Goal: Task Accomplishment & Management: Use online tool/utility

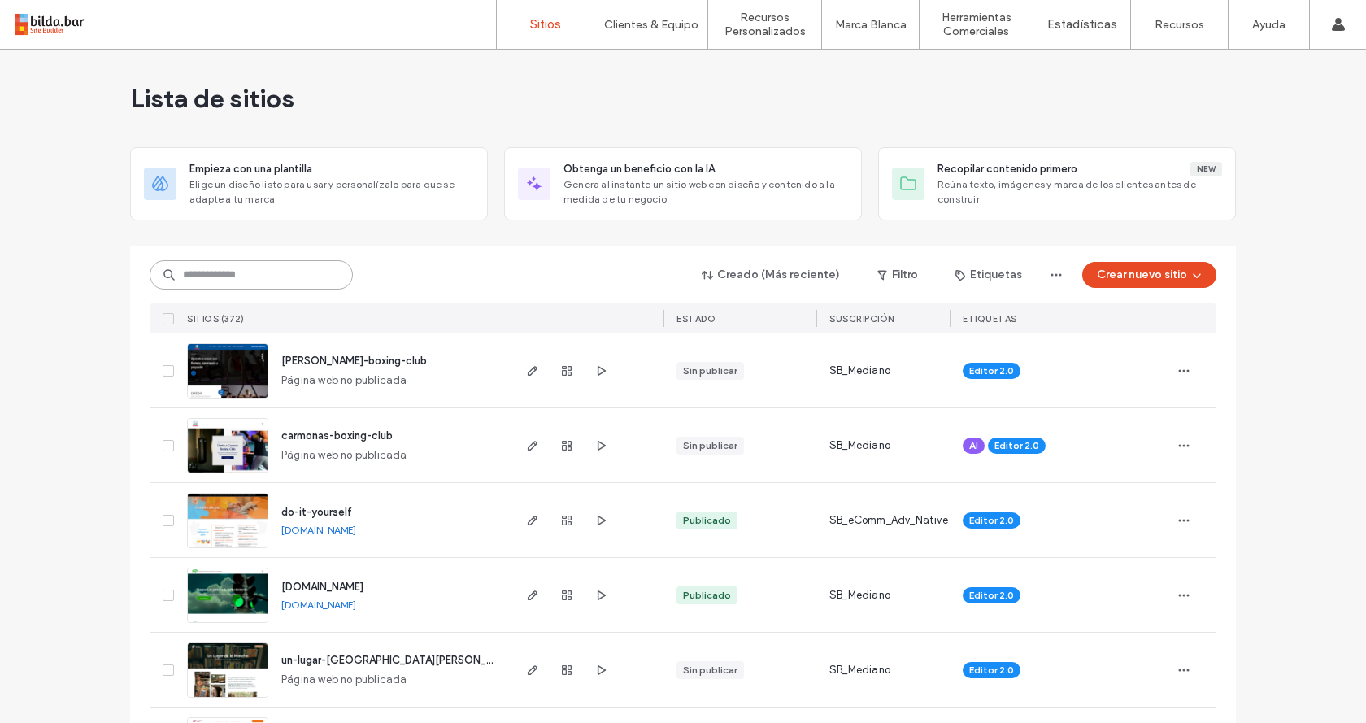
click at [222, 279] on input at bounding box center [251, 274] width 203 height 29
type input "****"
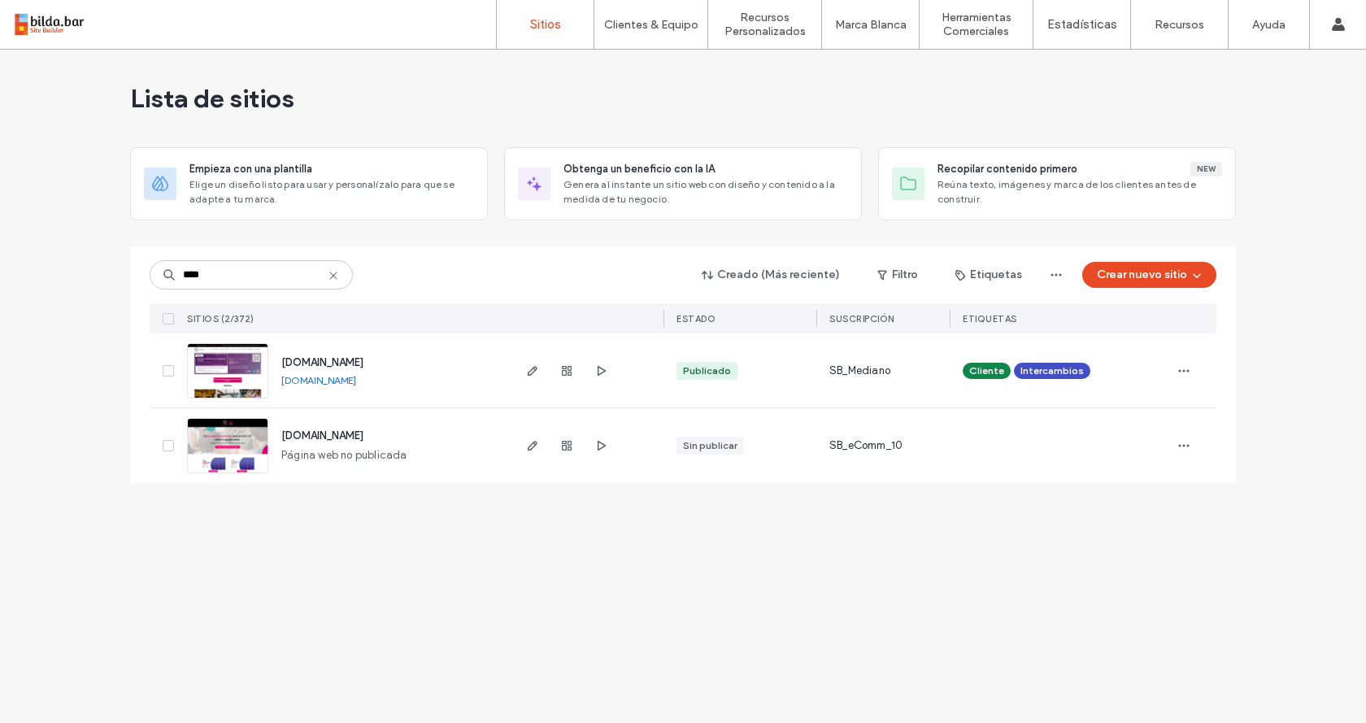
click at [256, 358] on img at bounding box center [228, 399] width 80 height 111
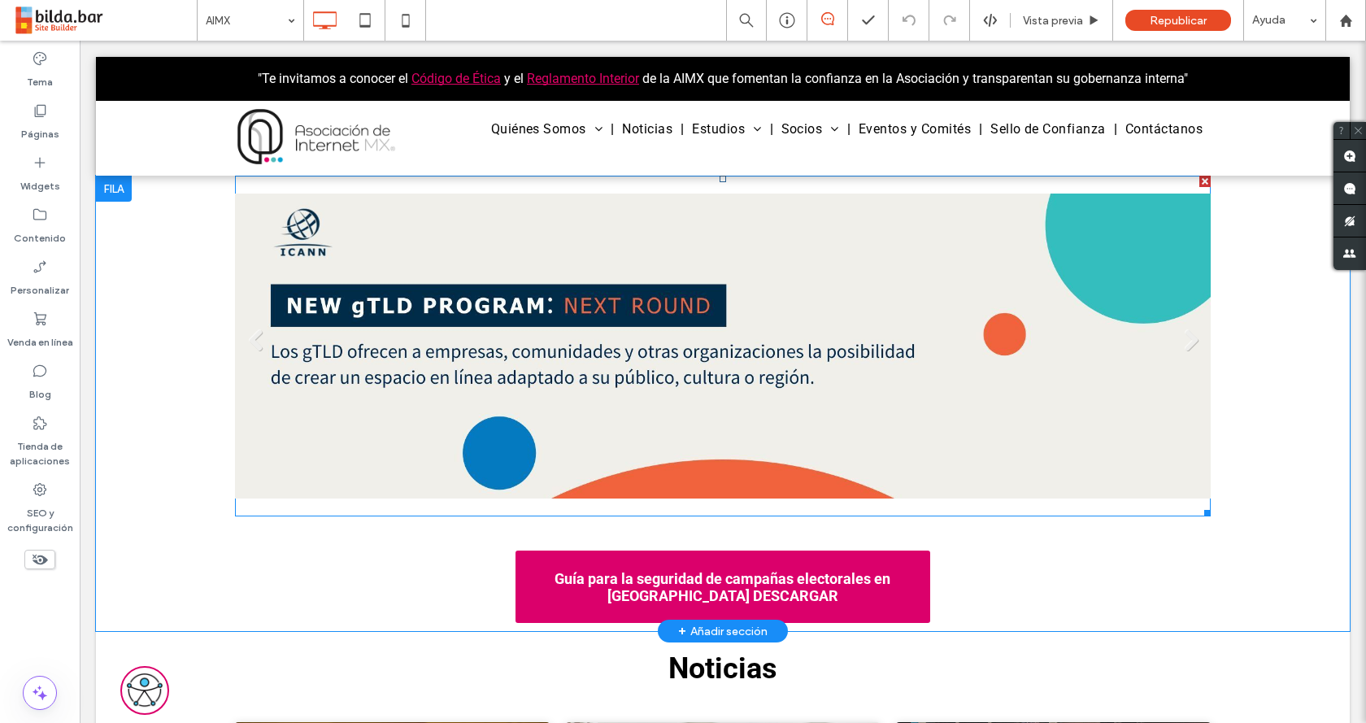
drag, startPoint x: 789, startPoint y: 305, endPoint x: 89, endPoint y: 373, distance: 702.7
click at [789, 305] on link at bounding box center [723, 346] width 976 height 341
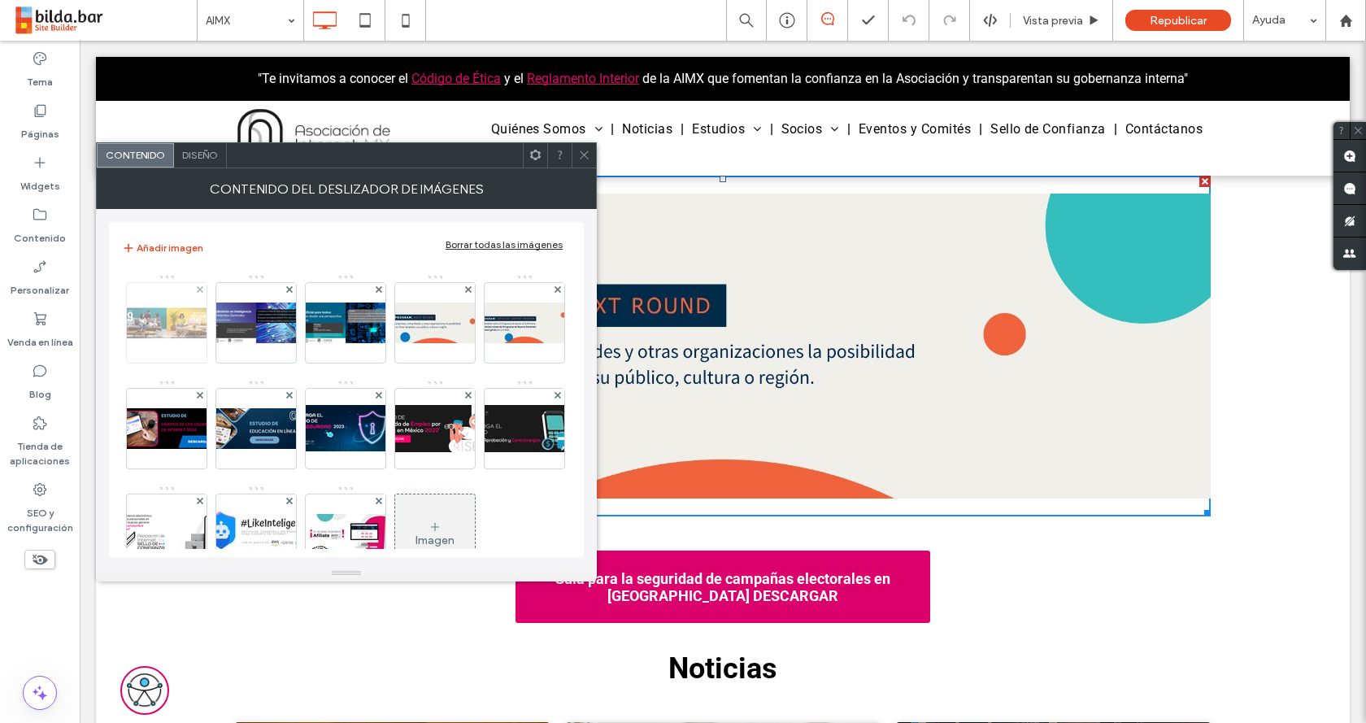
click at [168, 321] on img at bounding box center [167, 323] width 130 height 41
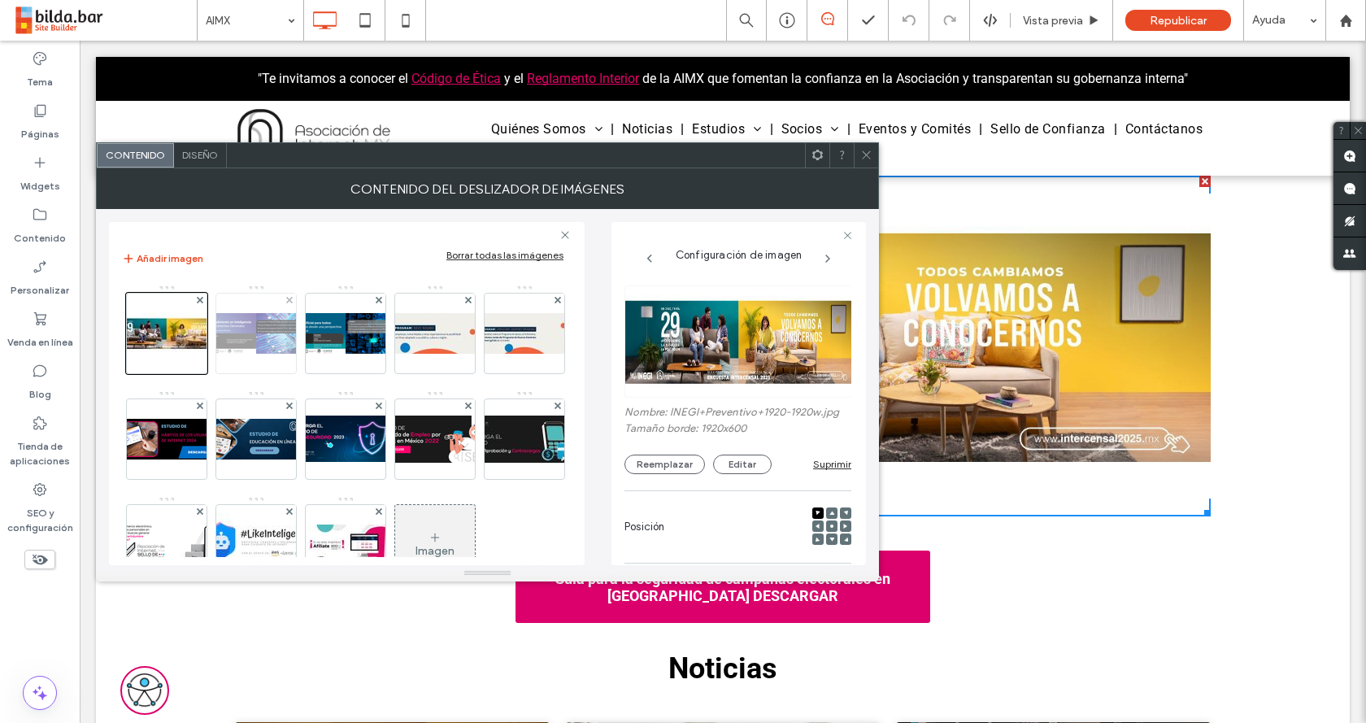
click at [246, 327] on img at bounding box center [256, 333] width 130 height 41
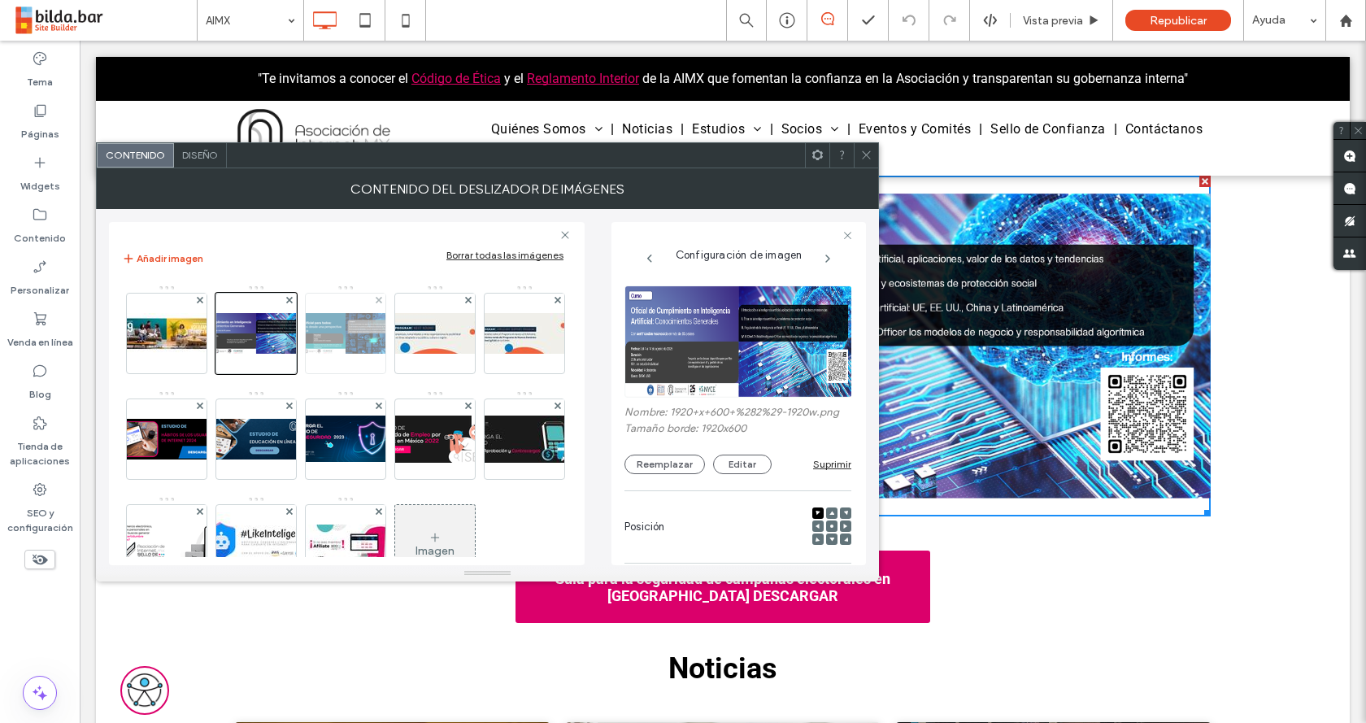
click at [349, 345] on img at bounding box center [346, 333] width 130 height 41
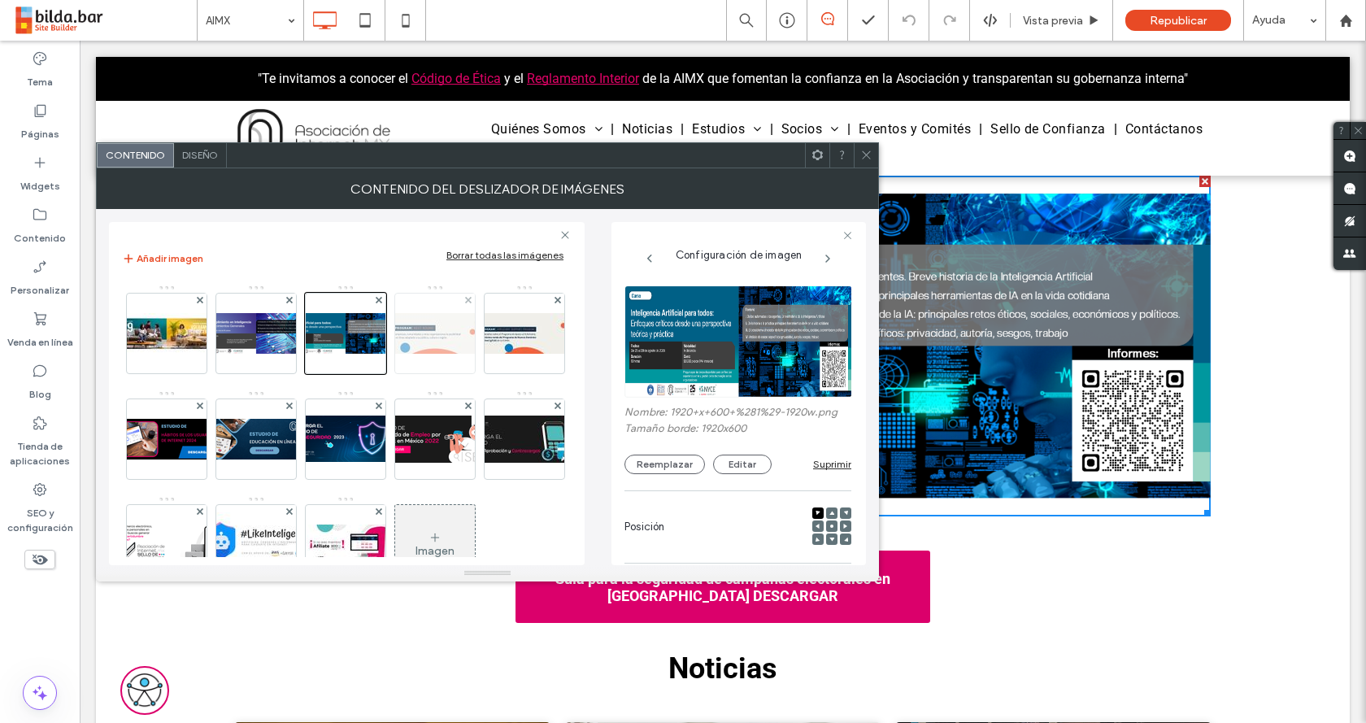
click at [412, 345] on img at bounding box center [435, 333] width 130 height 41
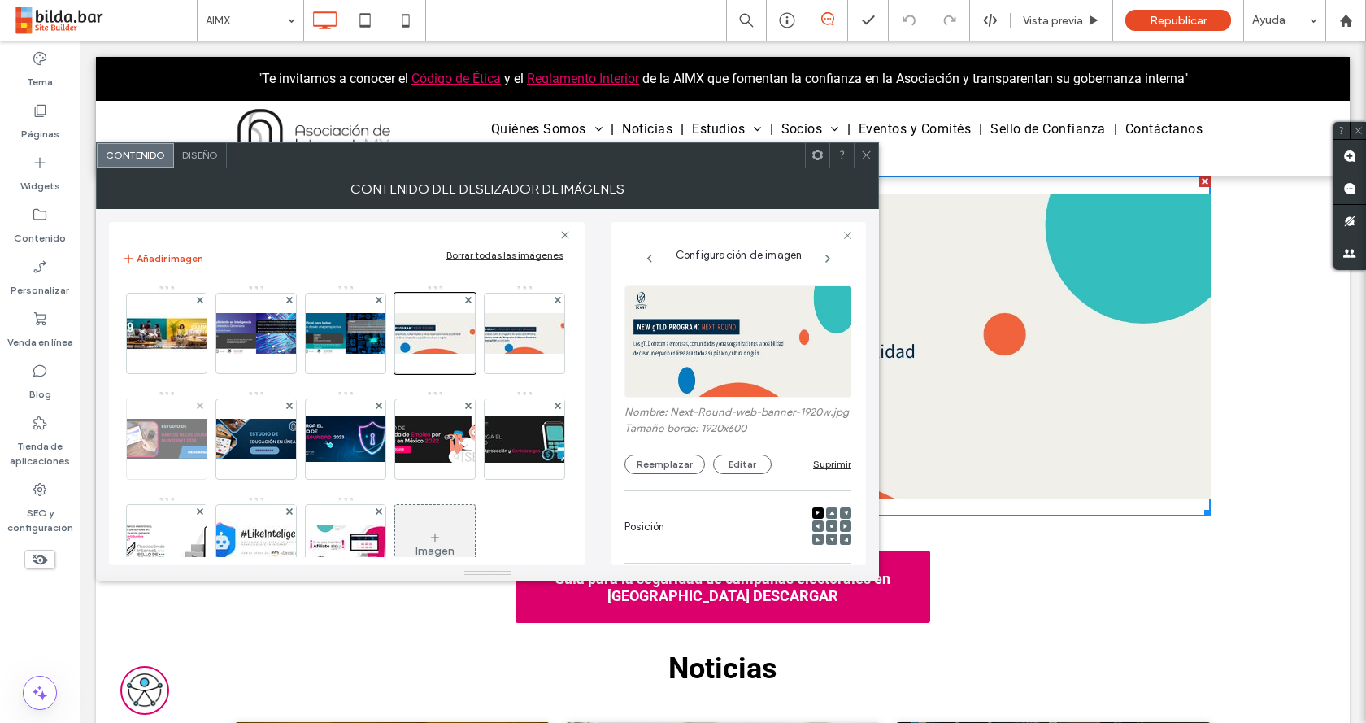
click at [232, 447] on img at bounding box center [167, 439] width 130 height 41
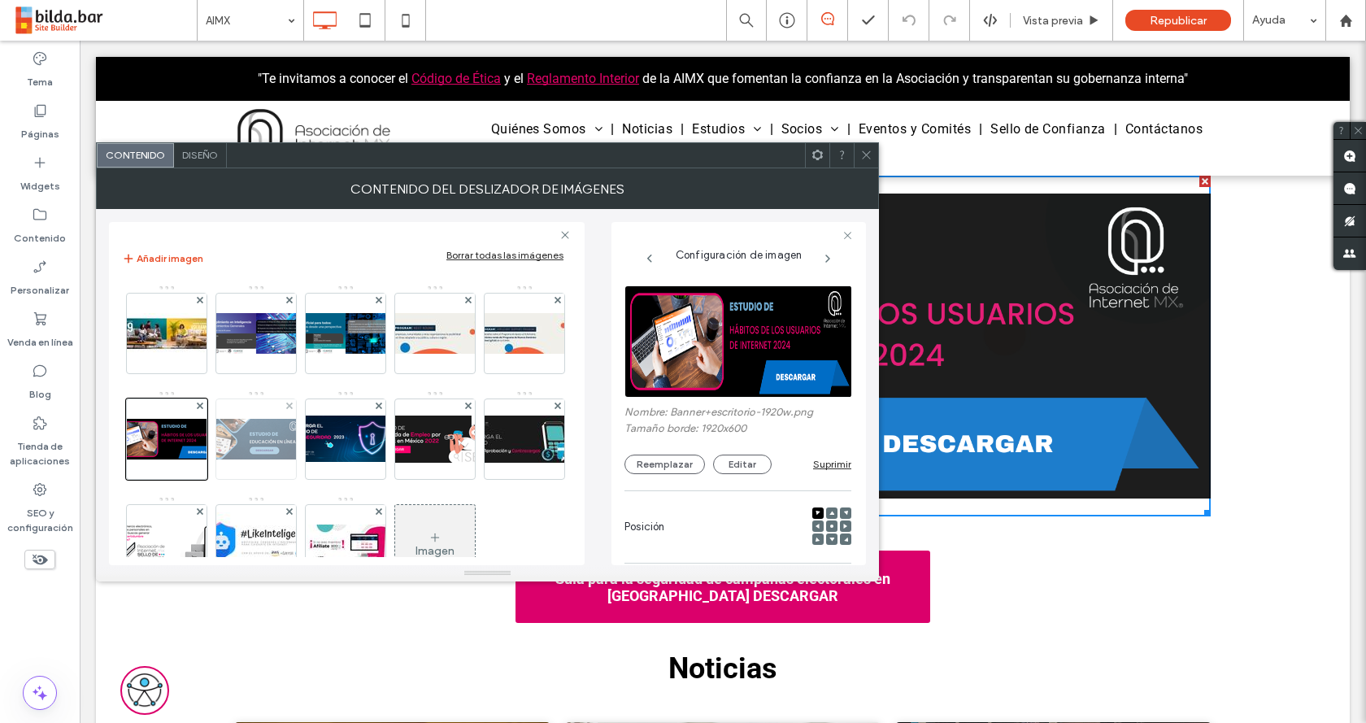
click at [321, 446] on img at bounding box center [256, 439] width 130 height 41
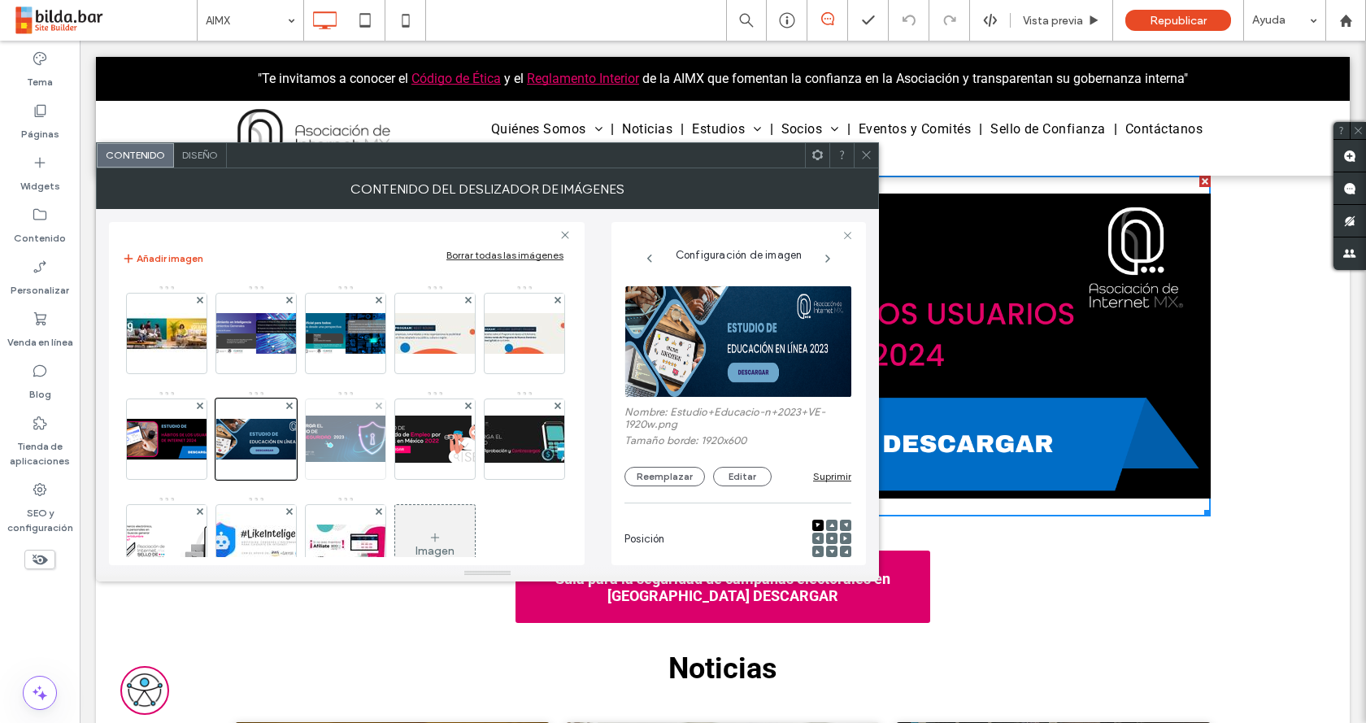
click at [411, 443] on img at bounding box center [346, 439] width 130 height 46
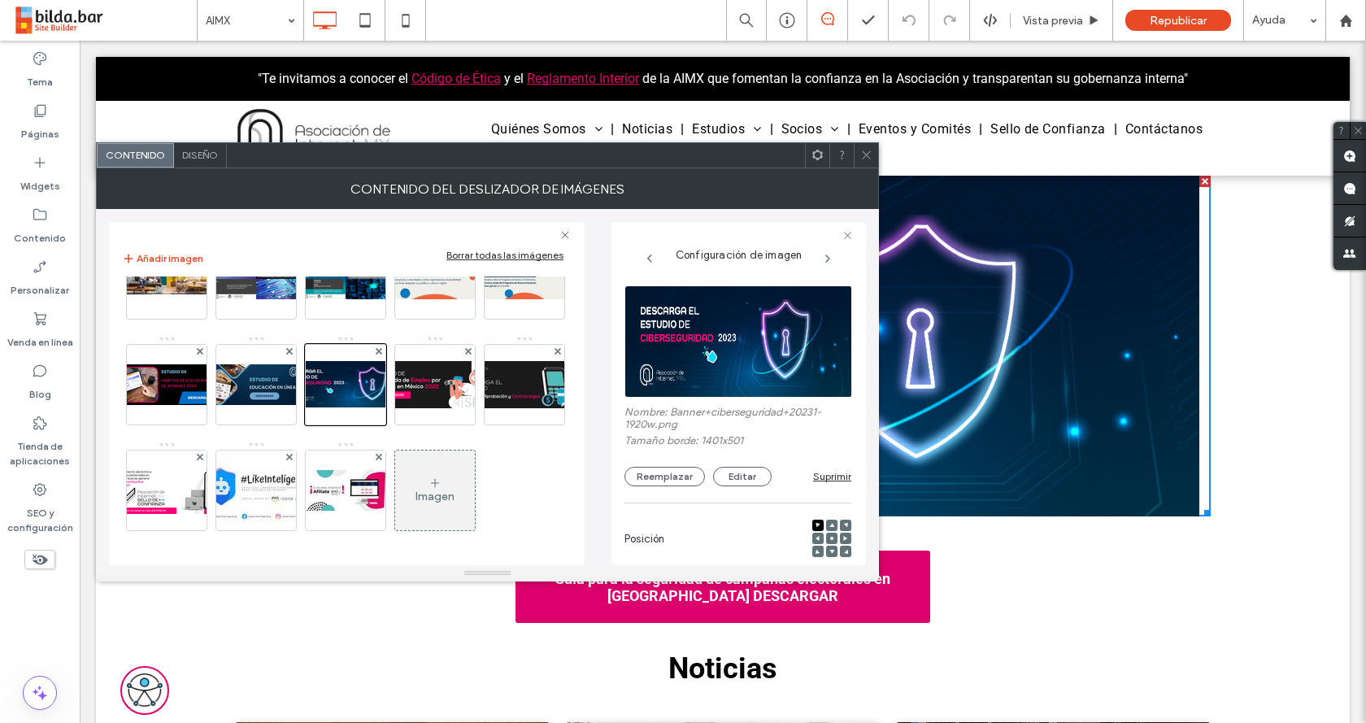
scroll to position [160, 0]
click at [370, 405] on img at bounding box center [435, 384] width 130 height 47
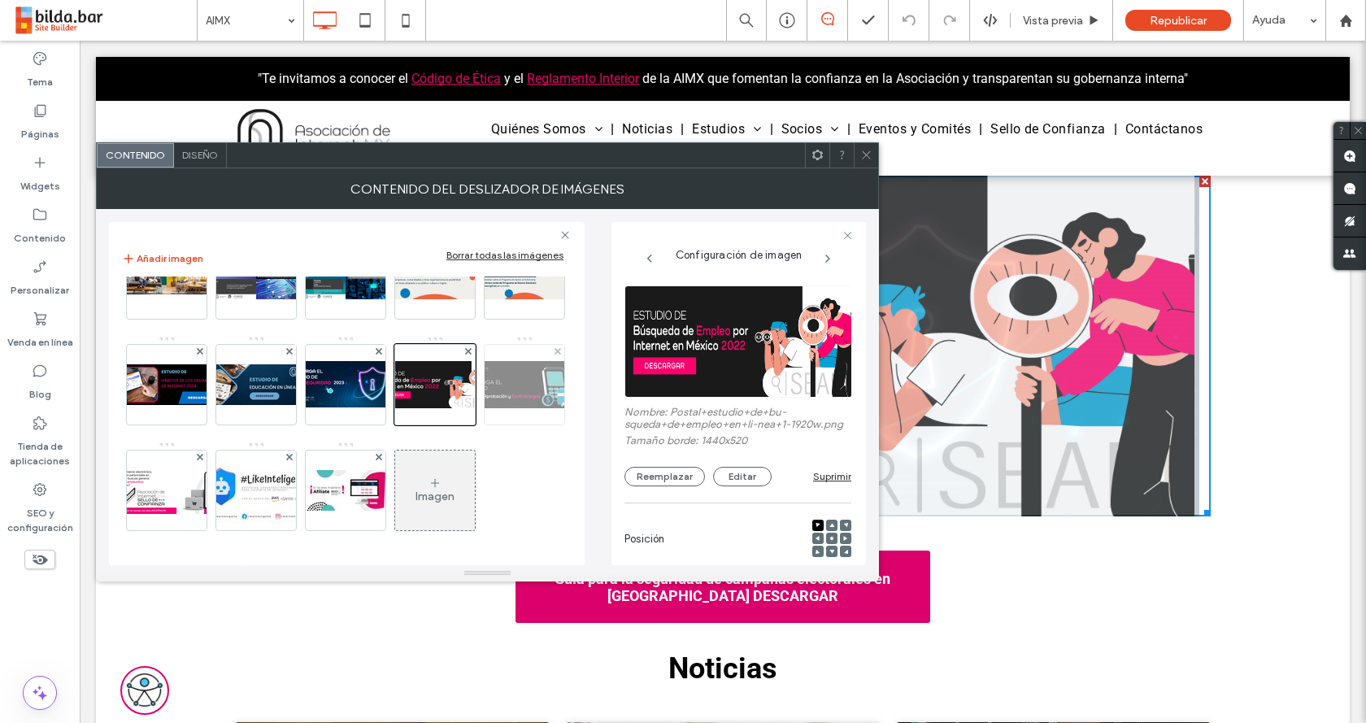
click at [460, 399] on img at bounding box center [525, 384] width 130 height 47
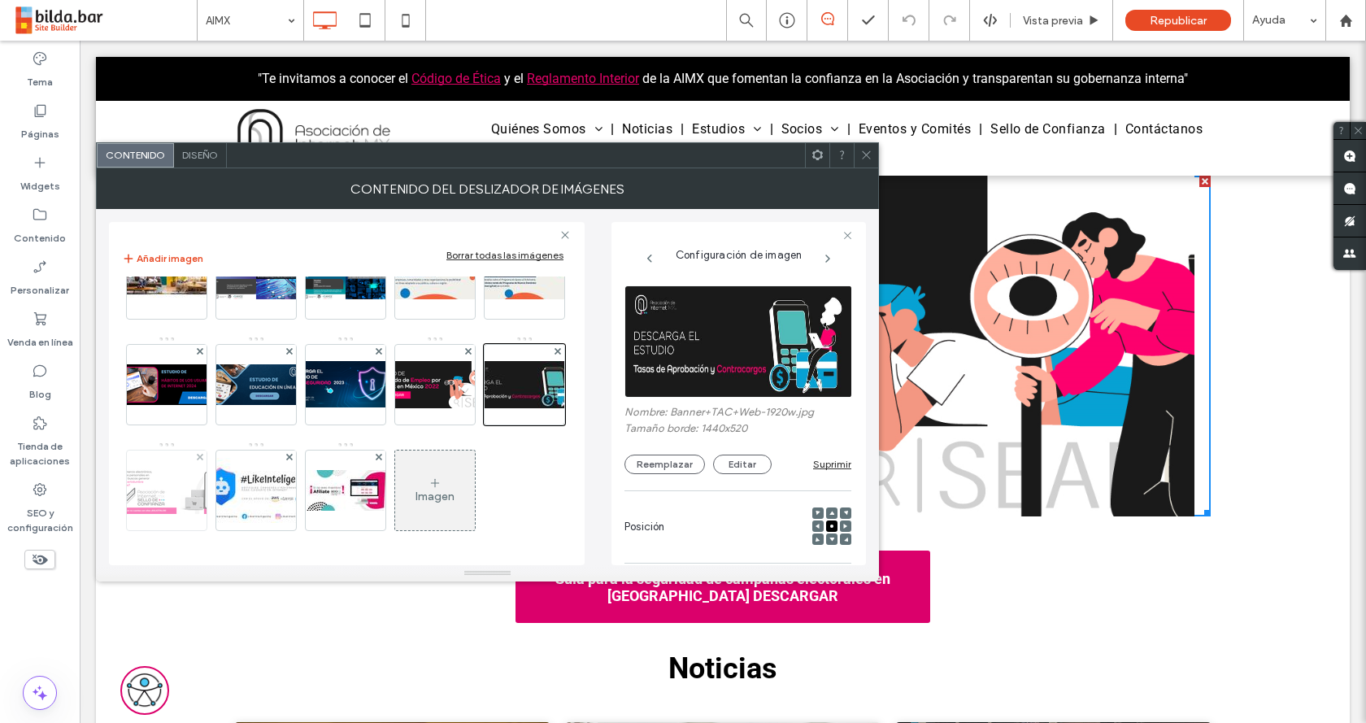
click at [232, 467] on img at bounding box center [167, 490] width 130 height 47
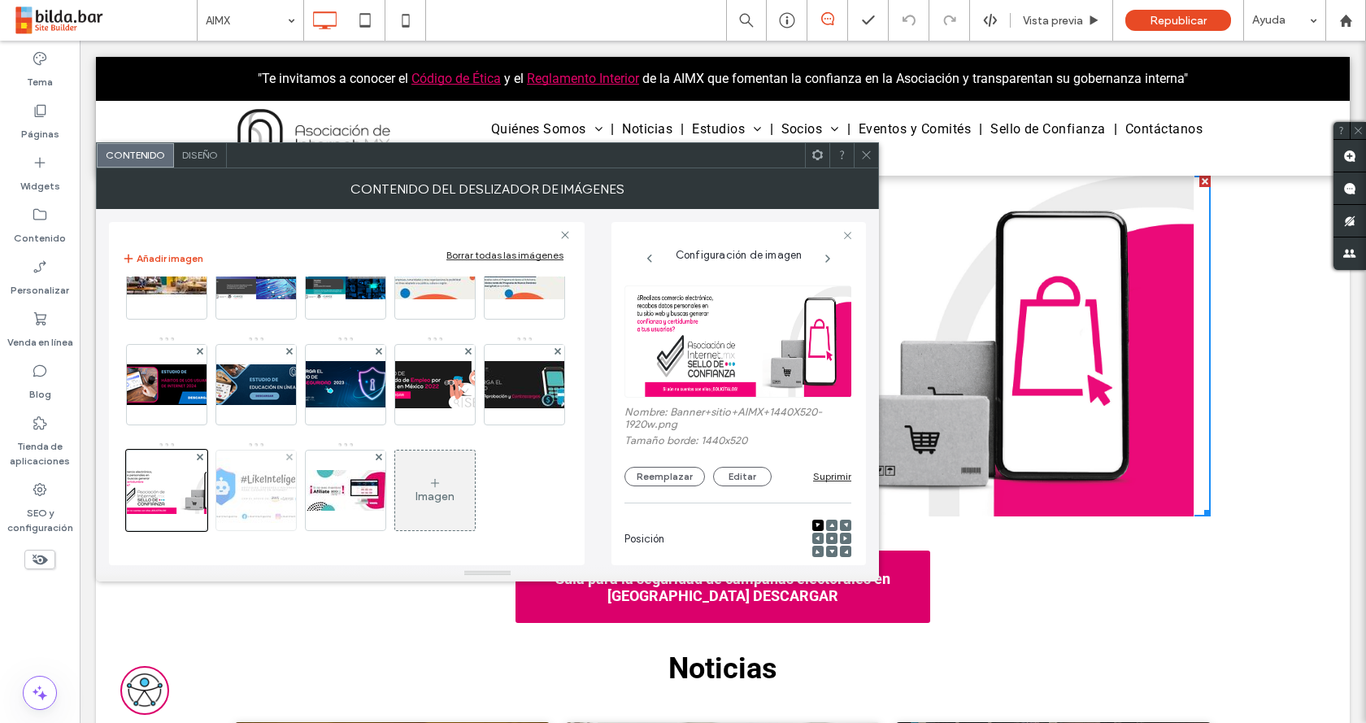
click at [321, 458] on img at bounding box center [256, 490] width 130 height 65
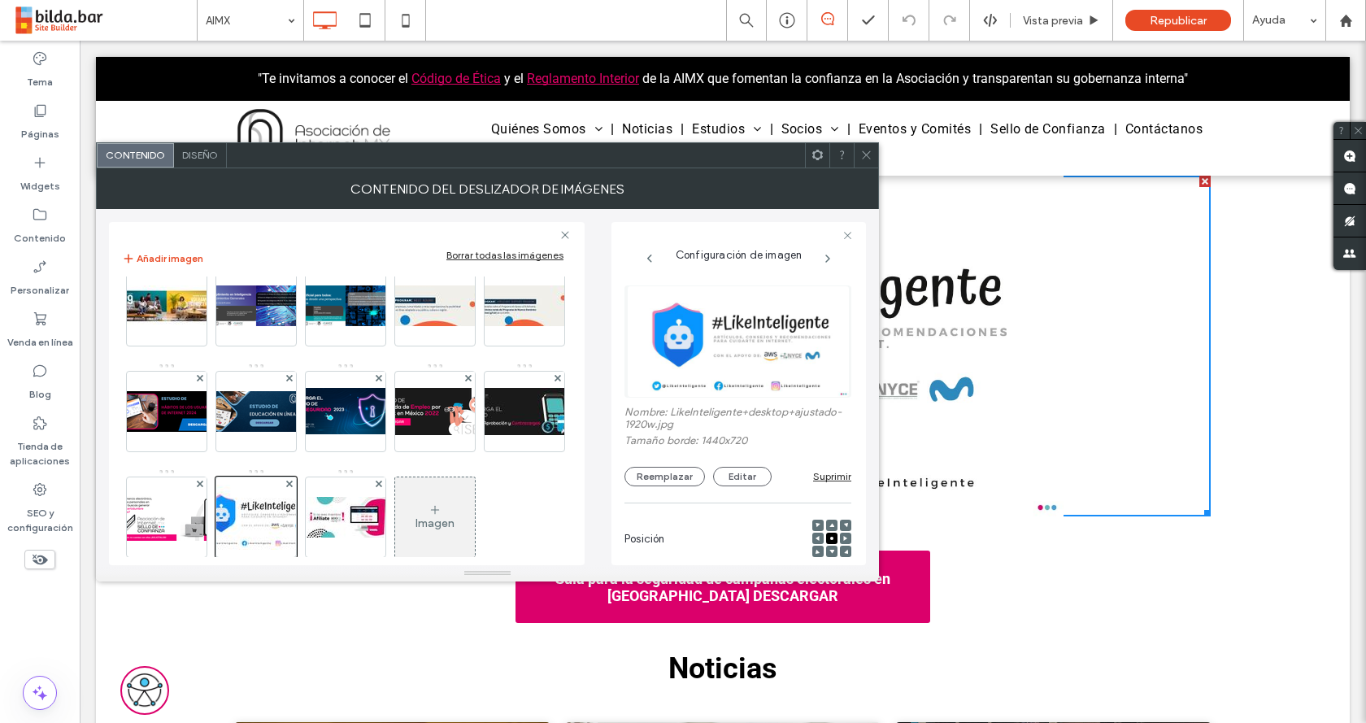
scroll to position [0, 0]
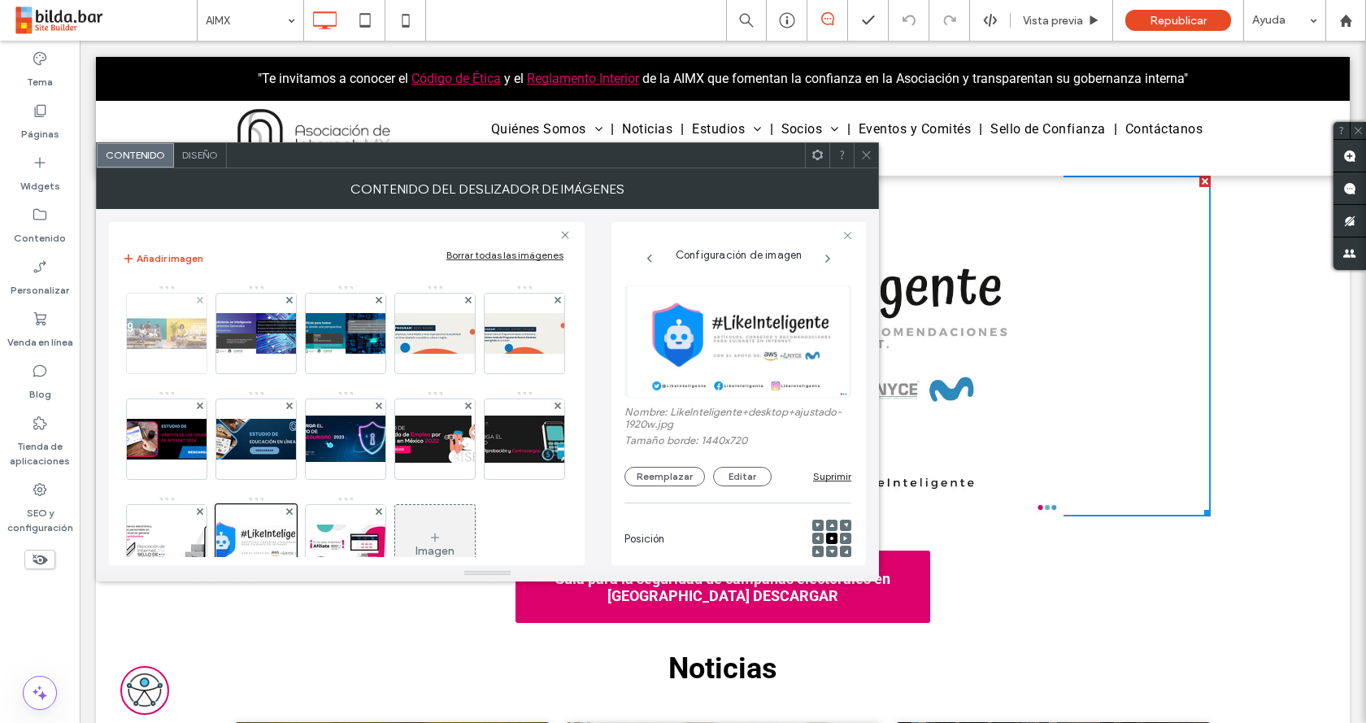
click at [173, 345] on img at bounding box center [167, 333] width 130 height 41
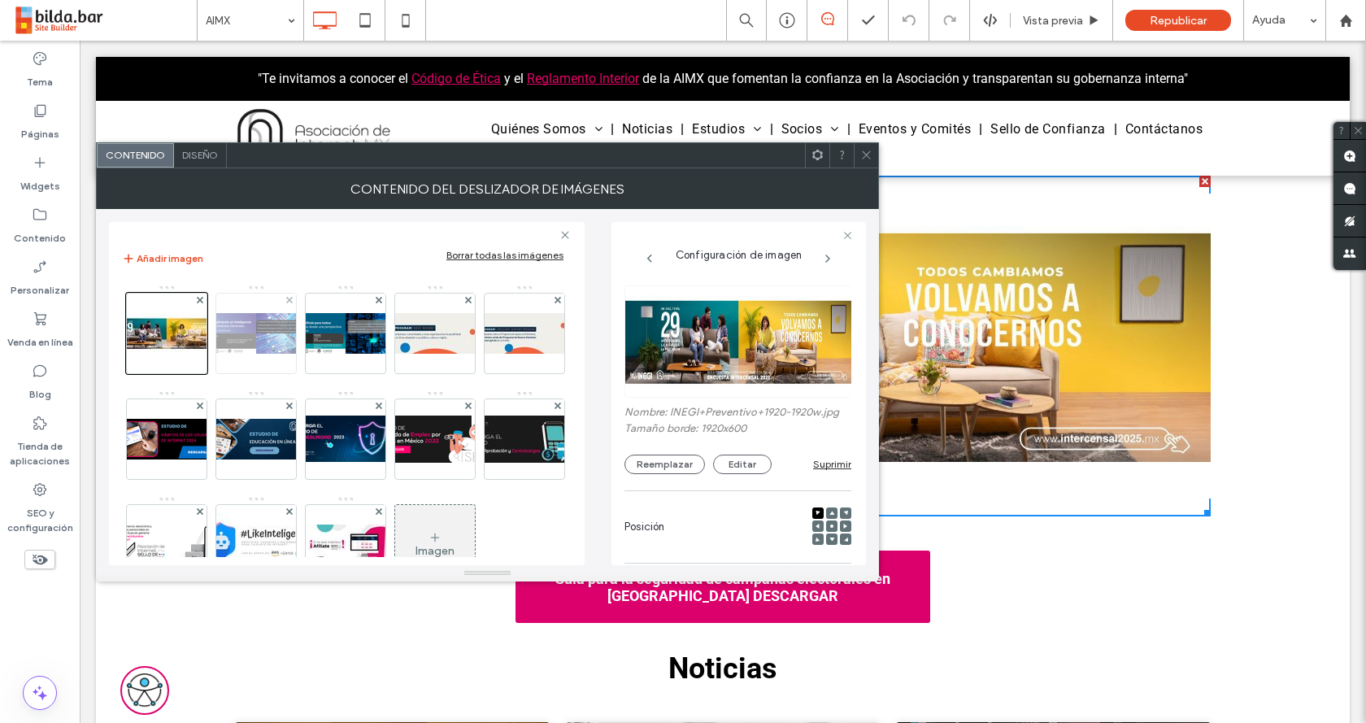
click at [256, 339] on img at bounding box center [256, 333] width 130 height 41
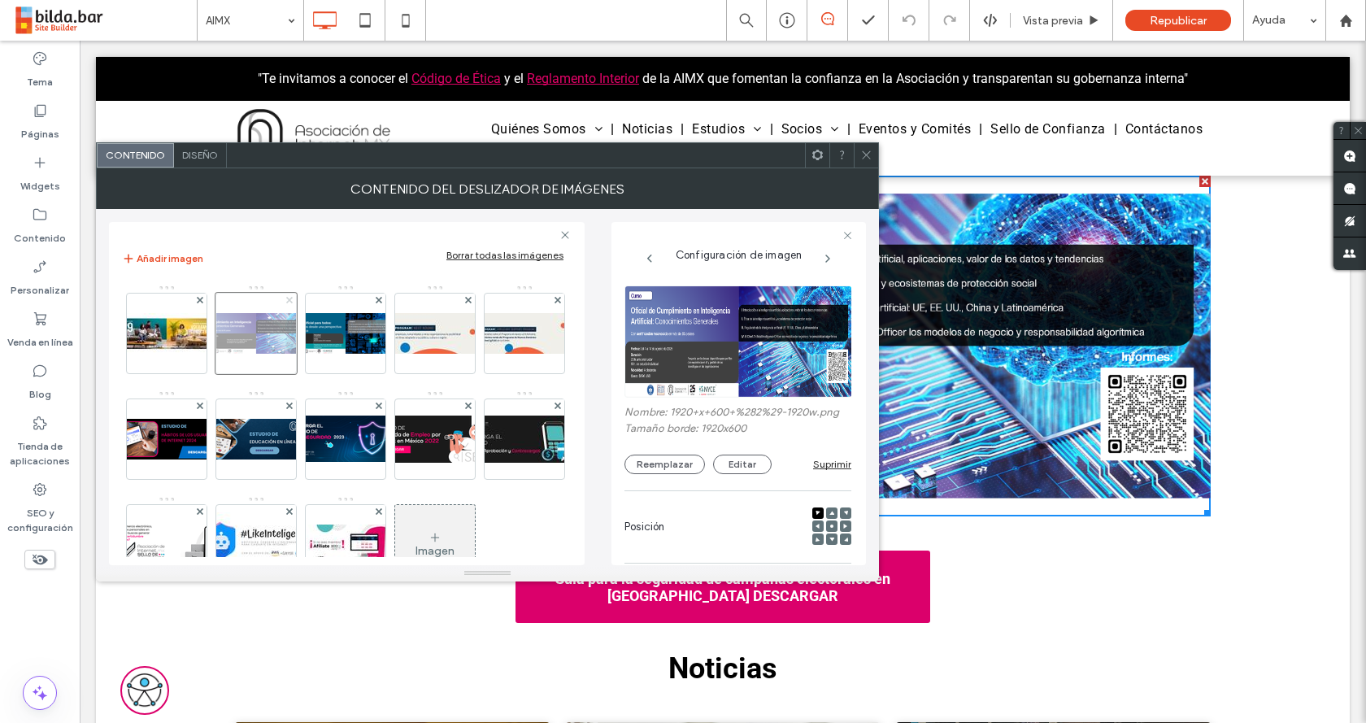
click at [290, 301] on use at bounding box center [288, 300] width 7 height 7
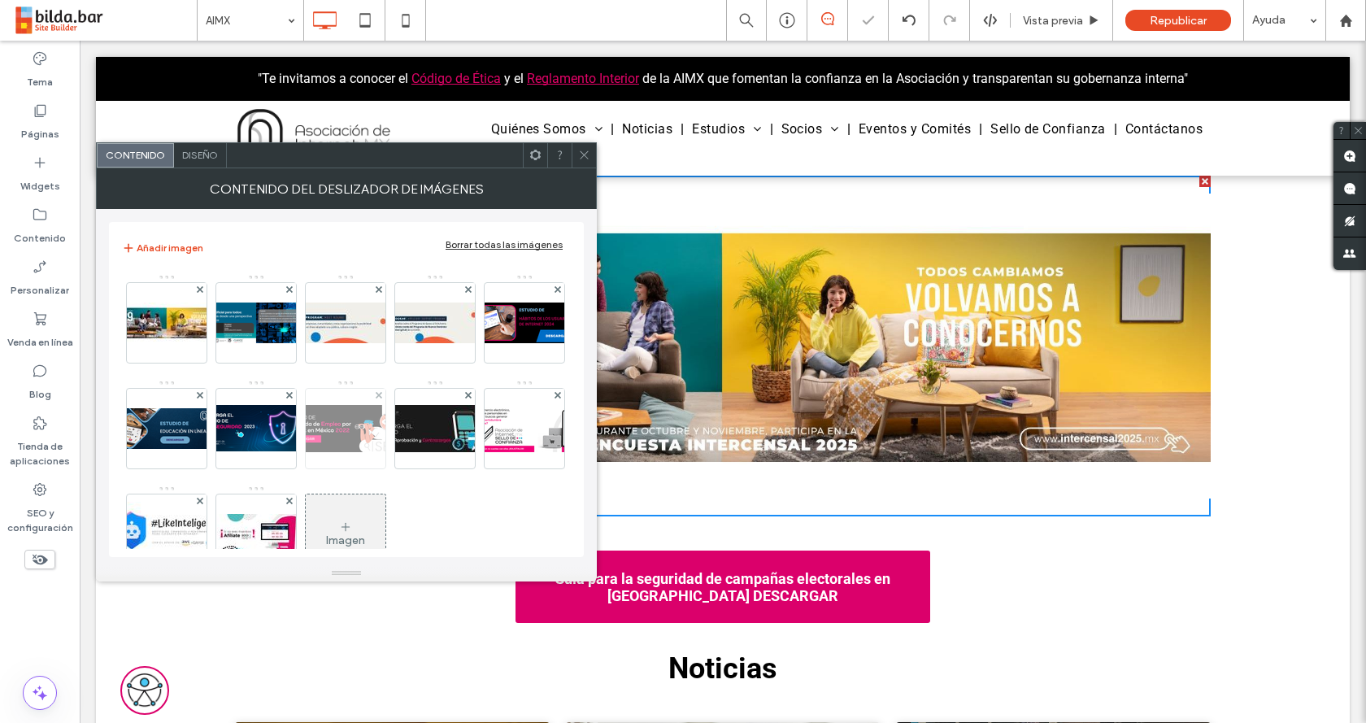
scroll to position [158, 0]
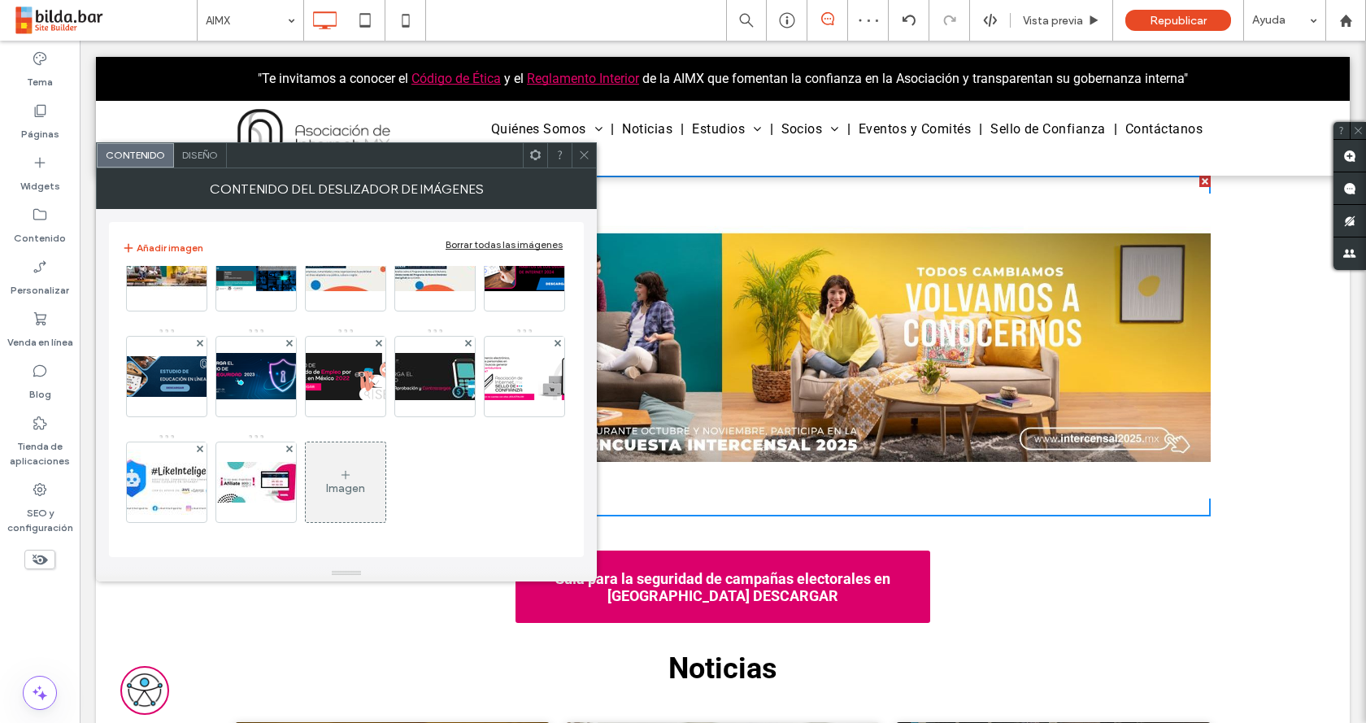
click at [339, 480] on icon at bounding box center [345, 474] width 13 height 13
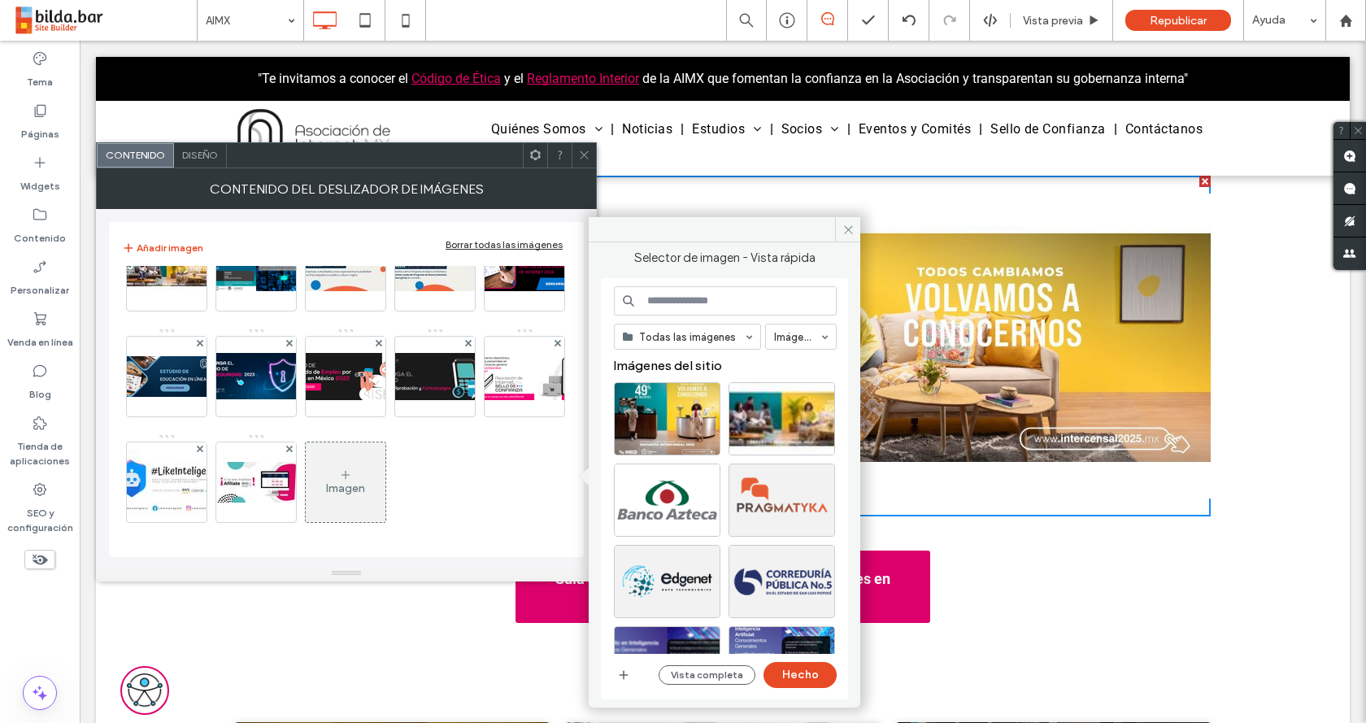
click at [607, 669] on div "Todas las imágenes Imágenes Imágenes del sitio Vista completa Hecho" at bounding box center [724, 488] width 247 height 421
click at [634, 674] on div "Vista completa Hecho" at bounding box center [725, 675] width 223 height 26
click at [628, 673] on icon "button" at bounding box center [623, 675] width 13 height 13
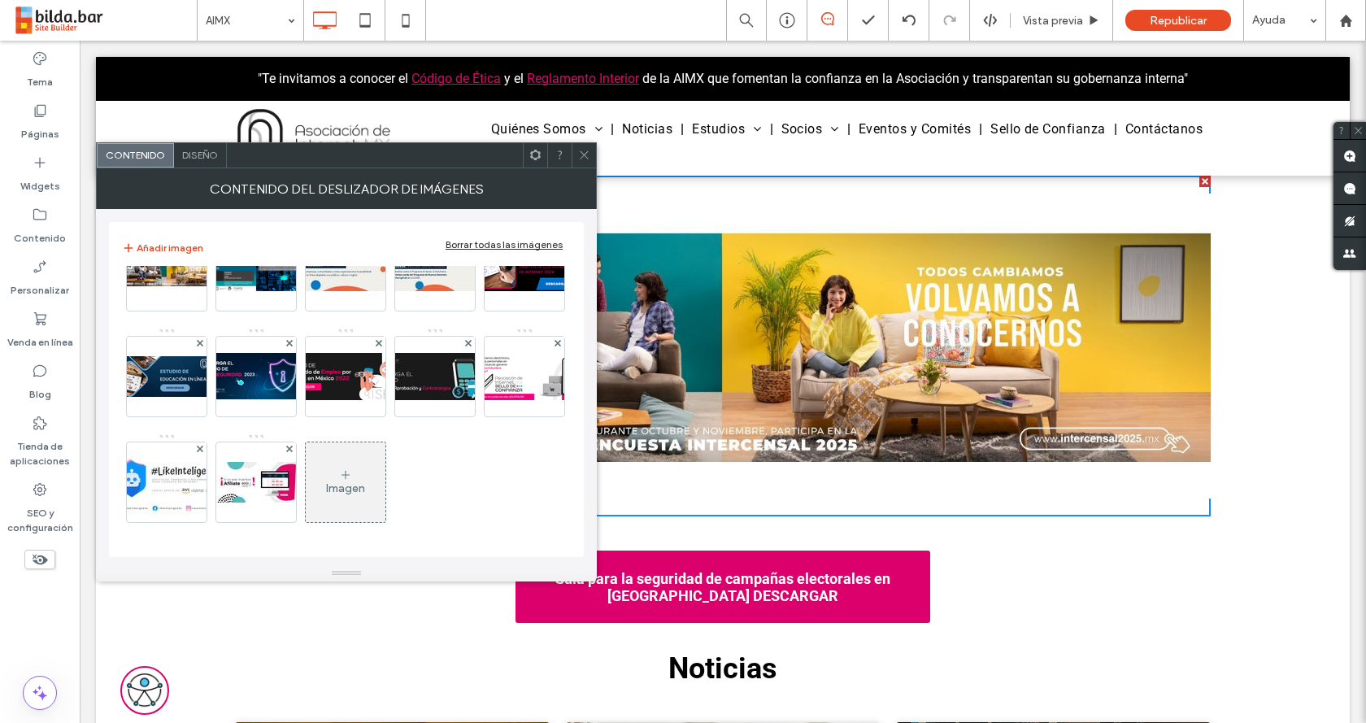
click at [306, 460] on div "Imagen" at bounding box center [346, 482] width 80 height 76
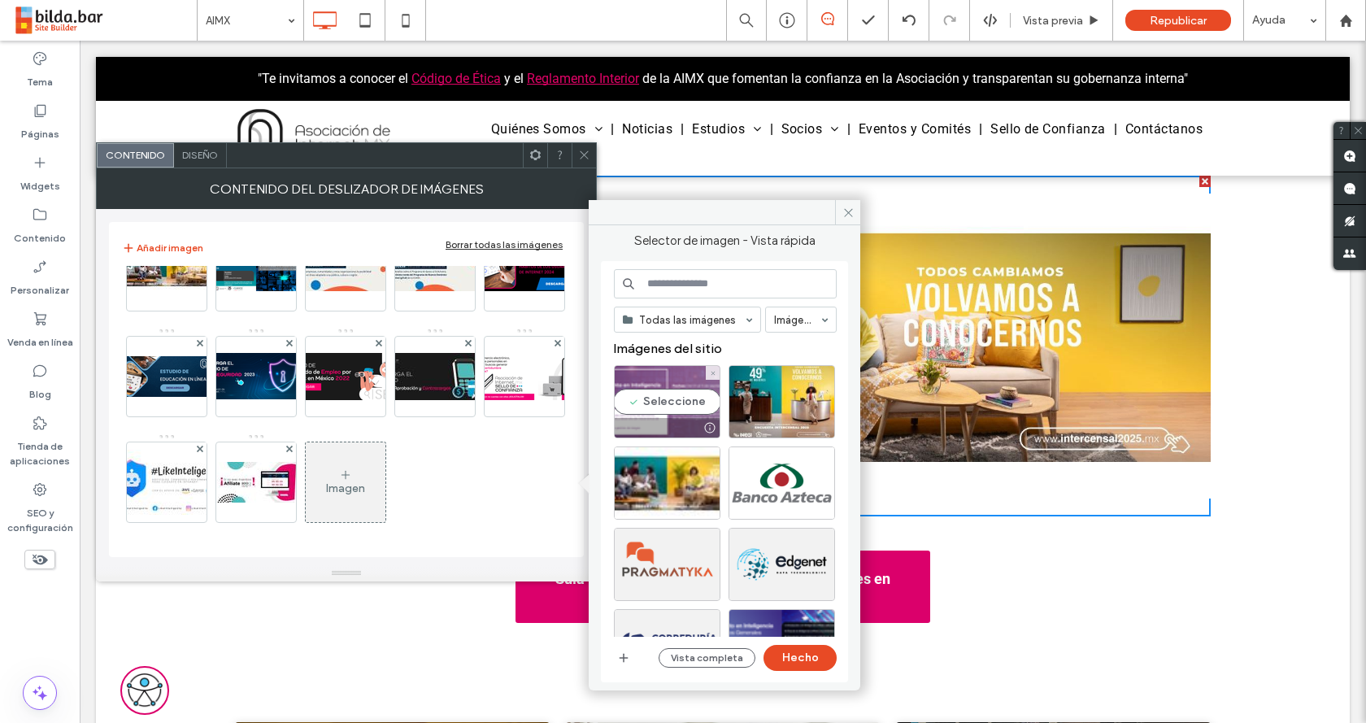
click at [665, 398] on div "Seleccione" at bounding box center [667, 401] width 107 height 73
click at [809, 667] on button "Hecho" at bounding box center [800, 658] width 73 height 26
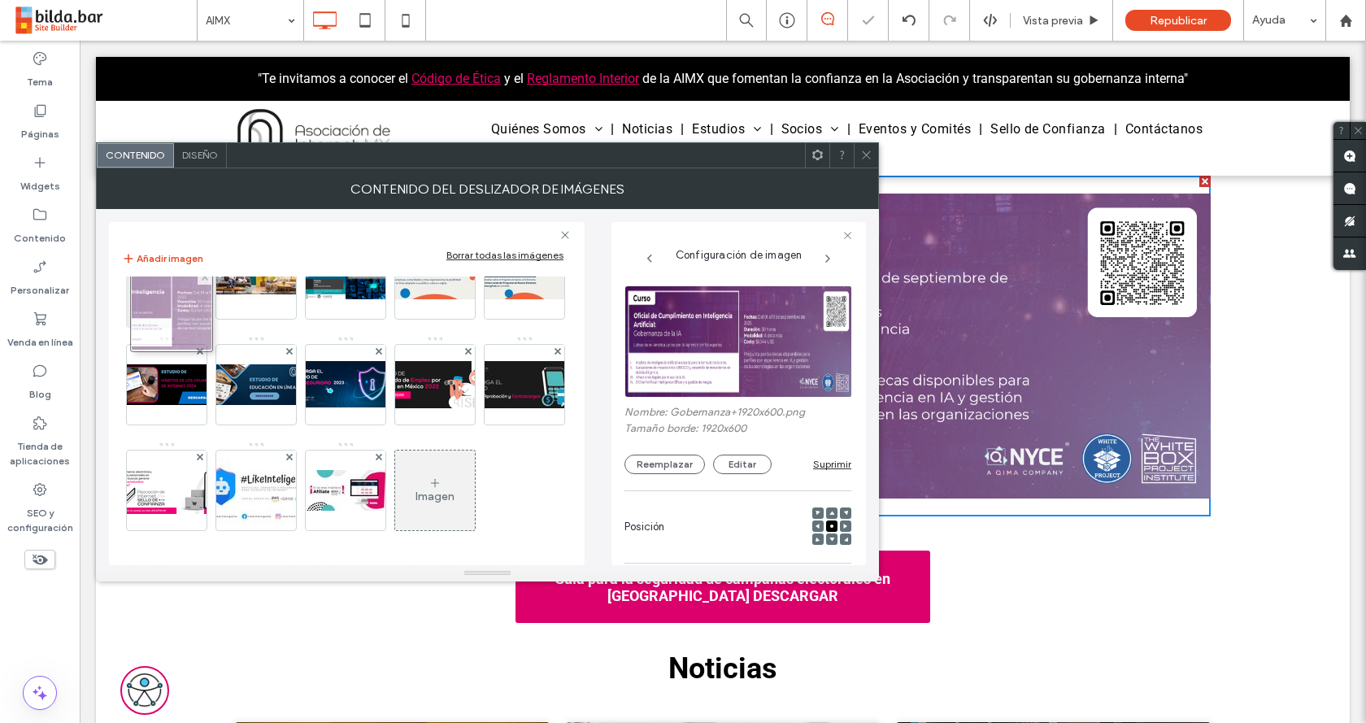
scroll to position [0, 0]
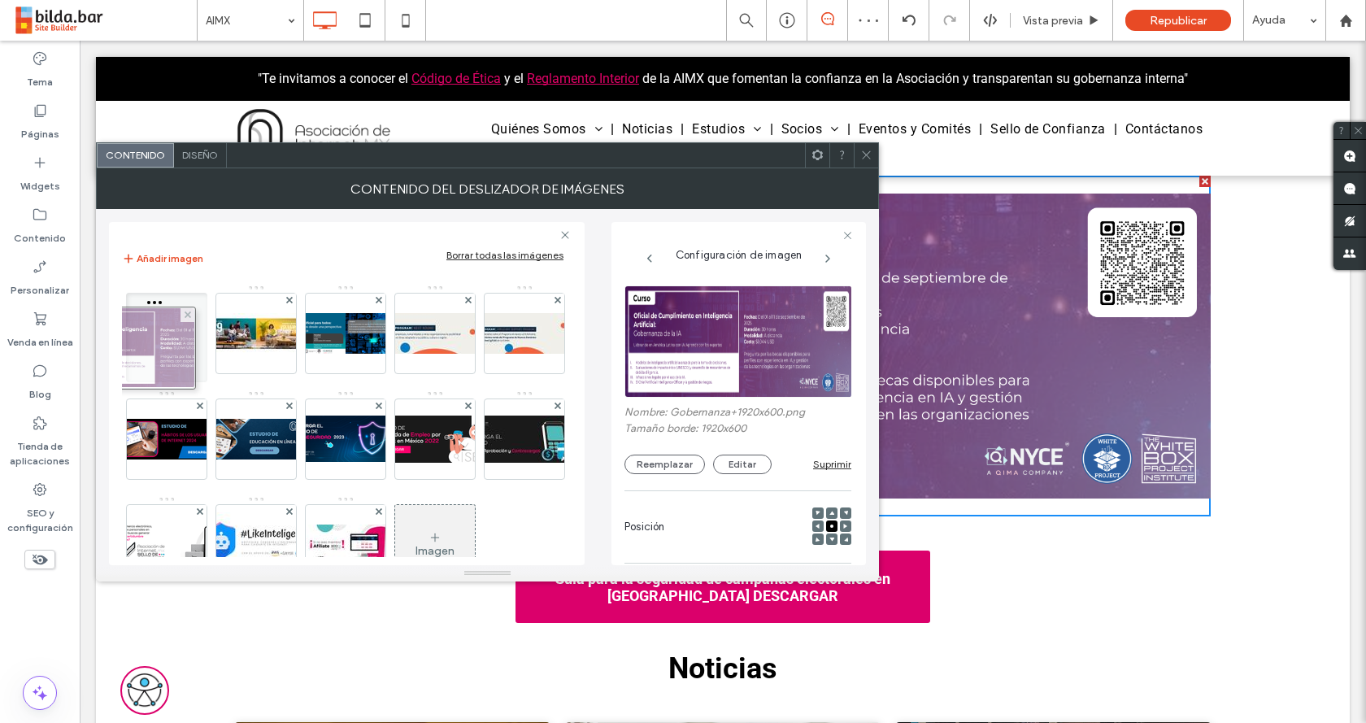
drag, startPoint x: 155, startPoint y: 483, endPoint x: 142, endPoint y: 315, distance: 168.9
click at [863, 146] on span at bounding box center [867, 155] width 12 height 24
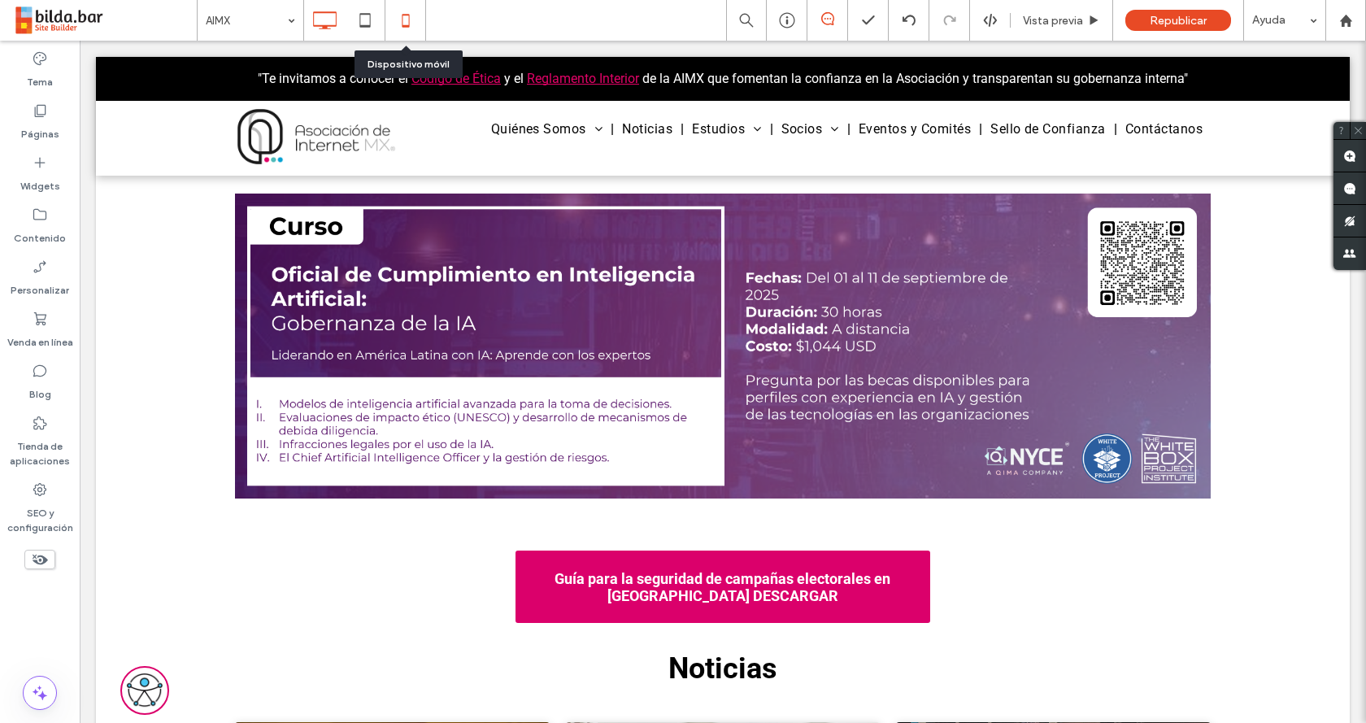
click at [410, 15] on icon at bounding box center [406, 20] width 33 height 33
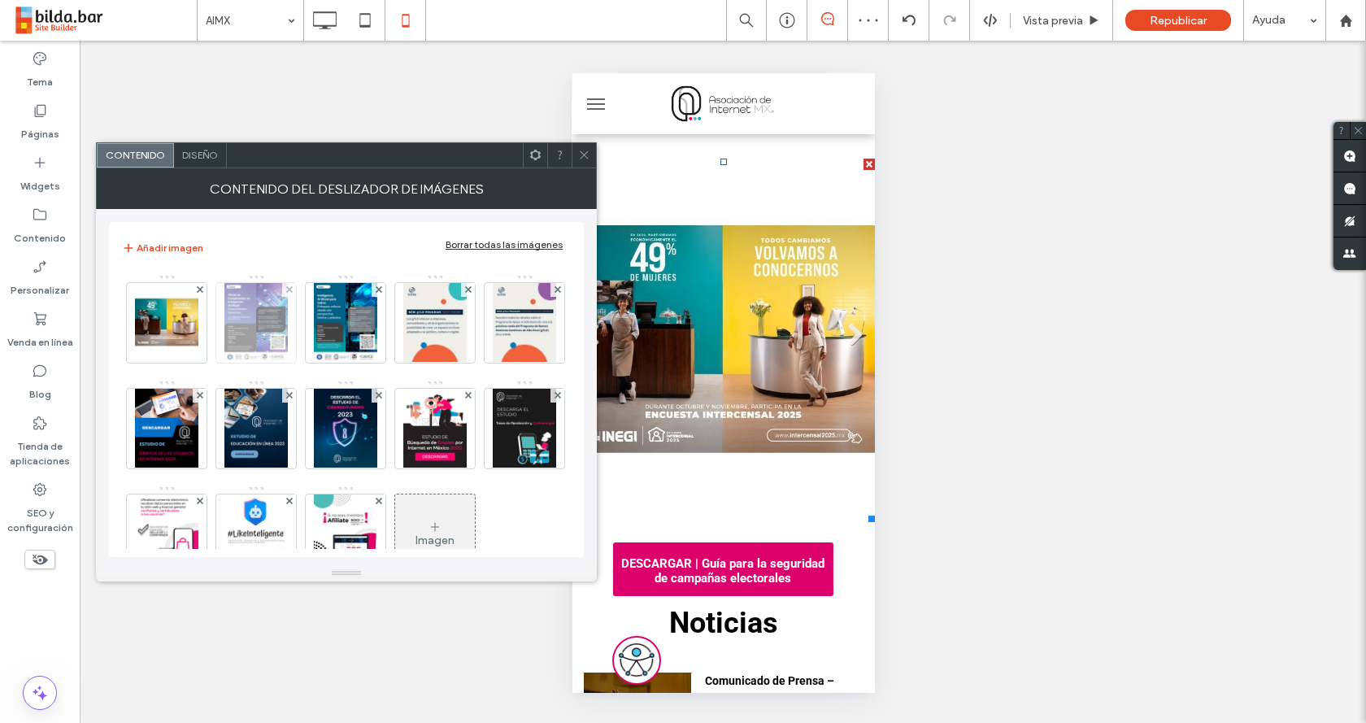
click at [253, 316] on img at bounding box center [255, 323] width 63 height 80
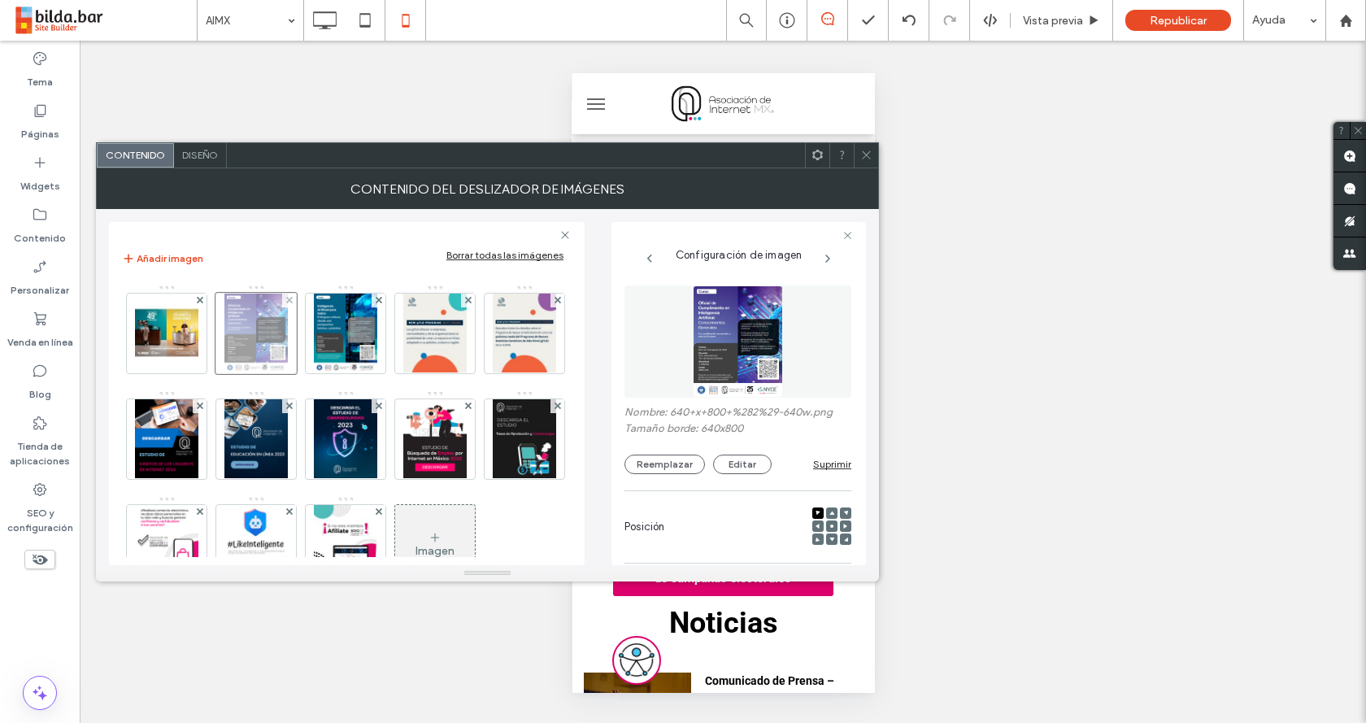
click at [293, 297] on div at bounding box center [289, 301] width 14 height 14
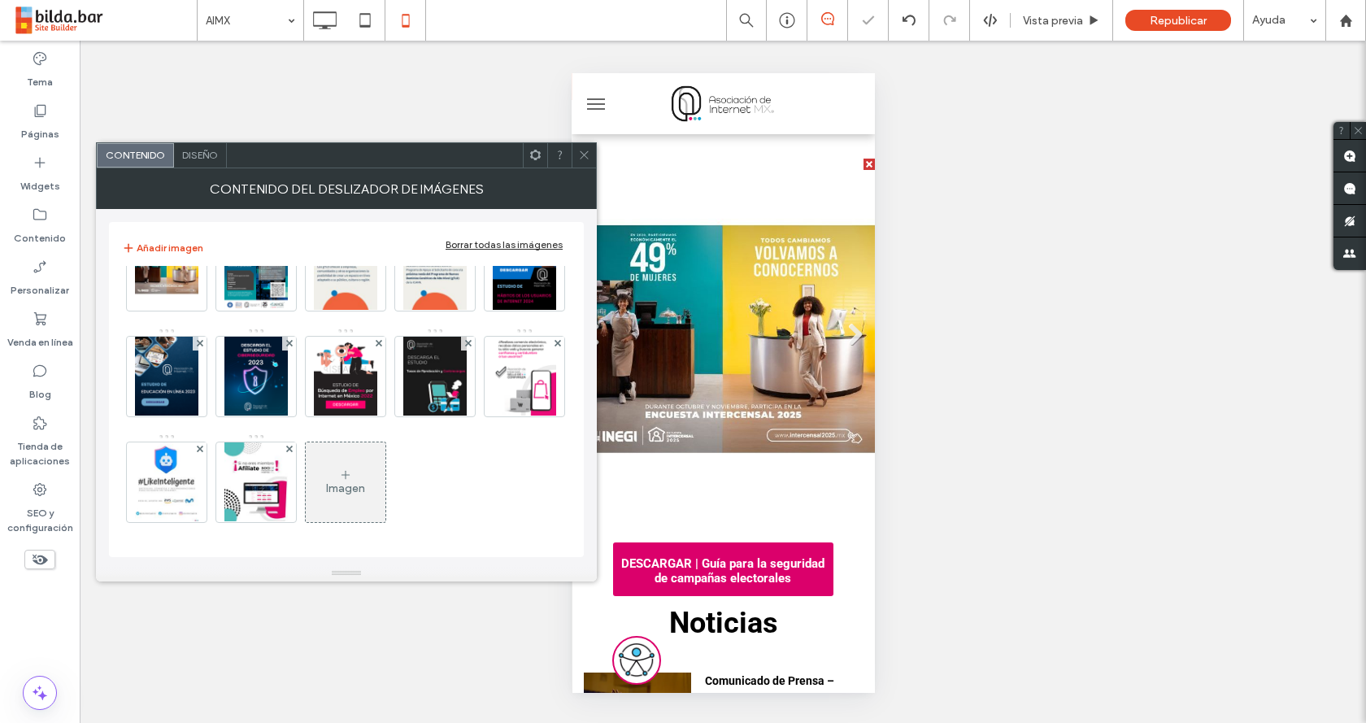
scroll to position [158, 0]
click at [306, 472] on div "Imagen" at bounding box center [346, 482] width 80 height 76
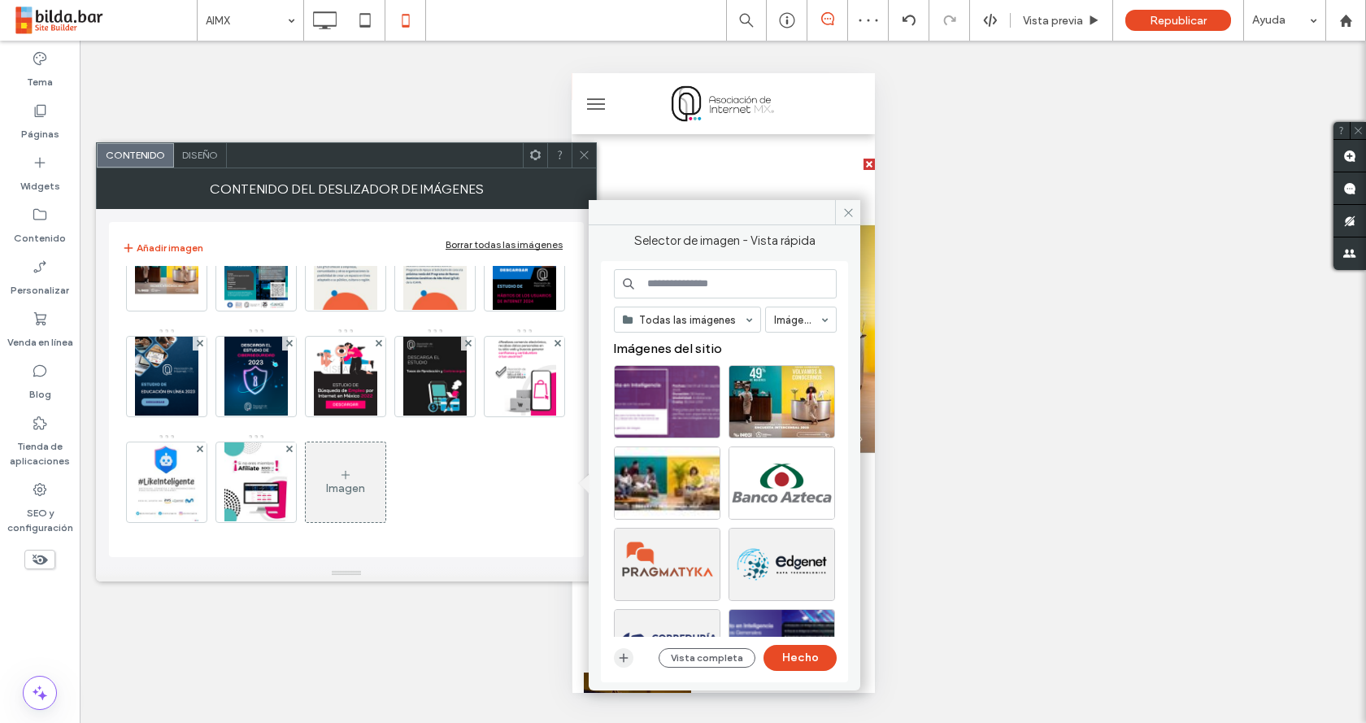
click at [631, 652] on span "button" at bounding box center [624, 658] width 20 height 20
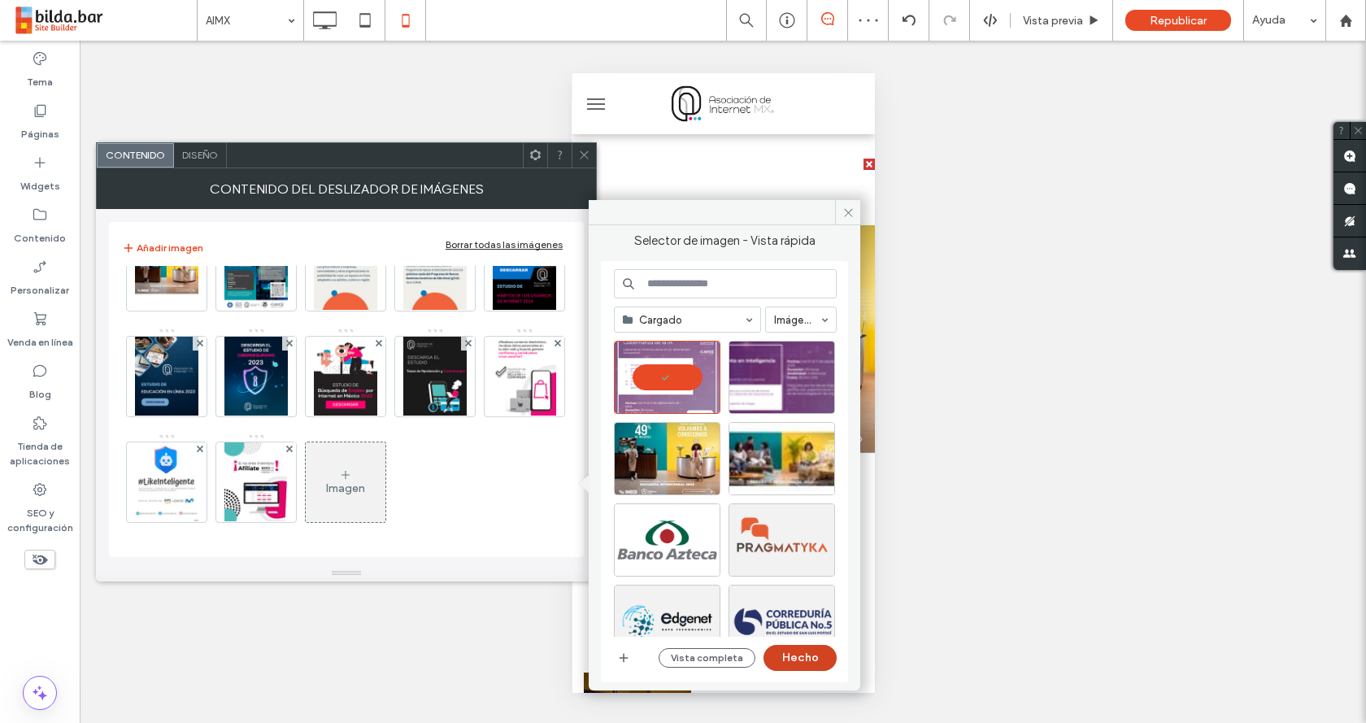
click at [782, 664] on button "Hecho" at bounding box center [800, 658] width 73 height 26
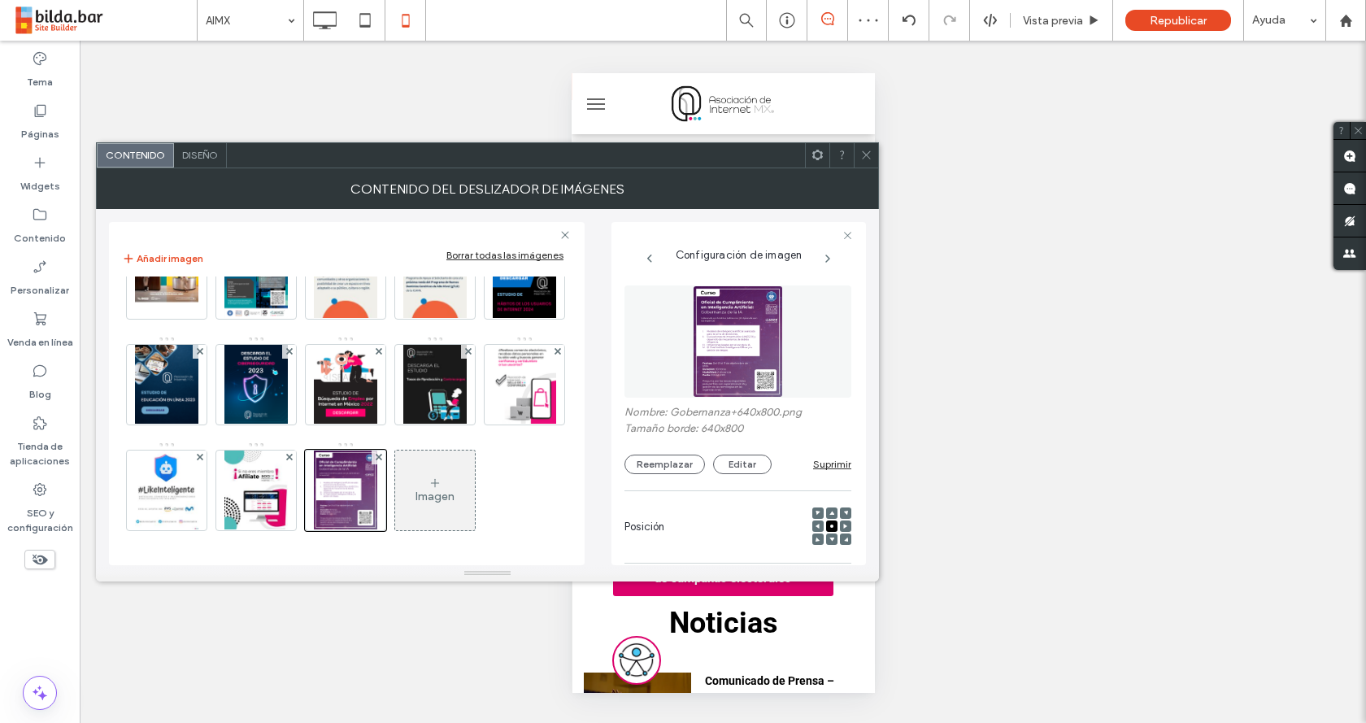
scroll to position [76, 0]
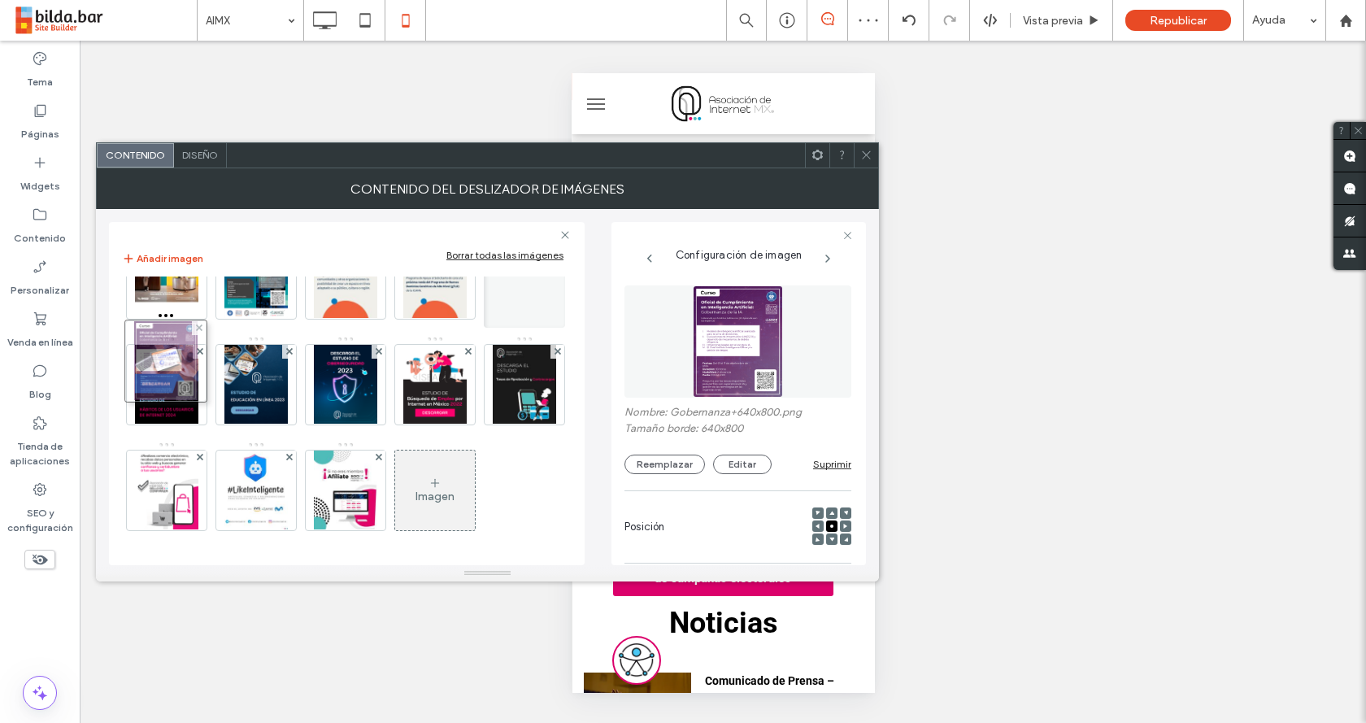
drag, startPoint x: 165, startPoint y: 540, endPoint x: 160, endPoint y: 305, distance: 235.1
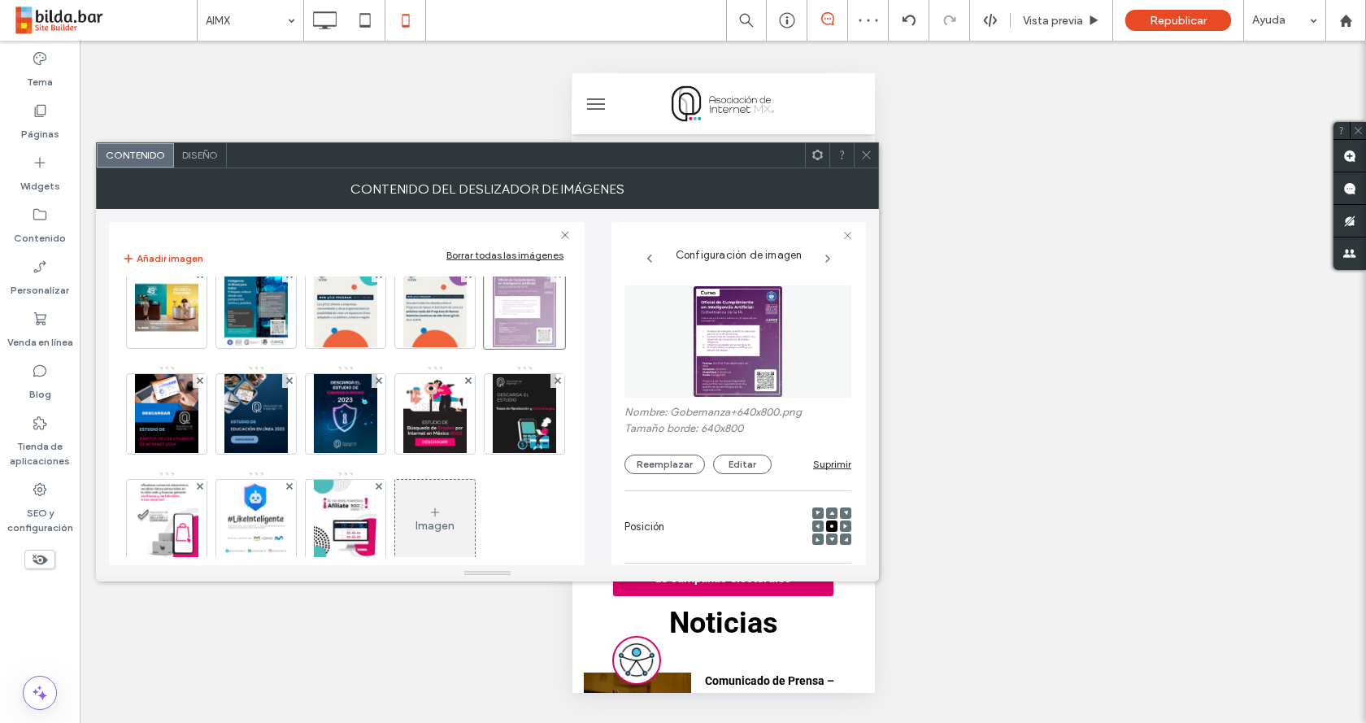
scroll to position [0, 0]
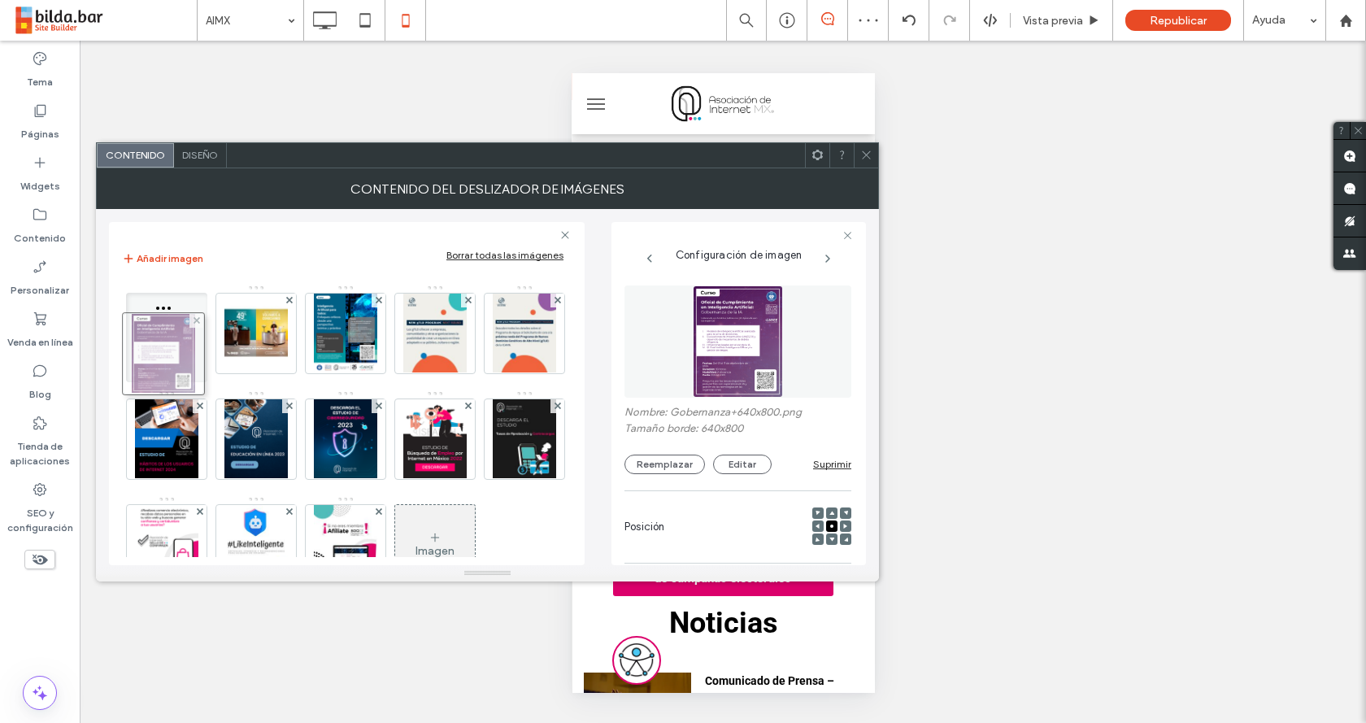
drag, startPoint x: 164, startPoint y: 426, endPoint x: 151, endPoint y: 316, distance: 110.6
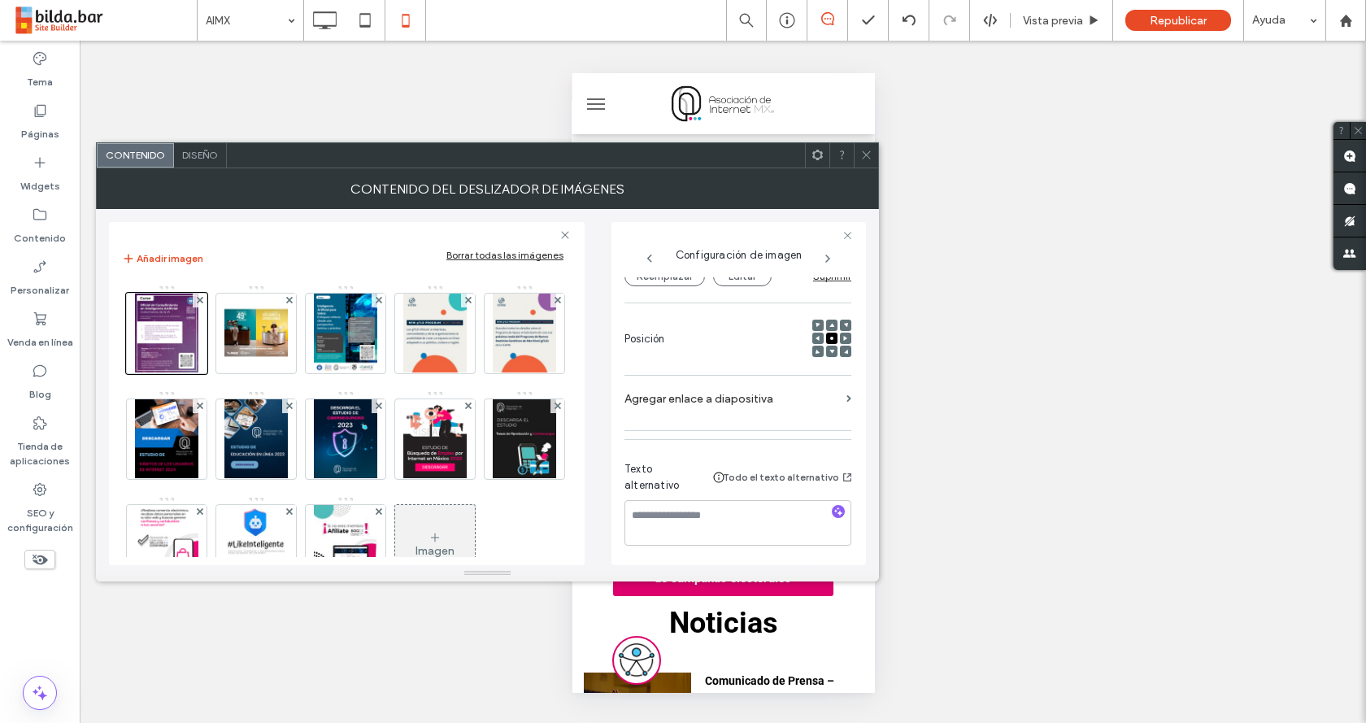
scroll to position [198, 0]
click at [781, 390] on label "Agregar enlace a diapositiva" at bounding box center [733, 397] width 216 height 30
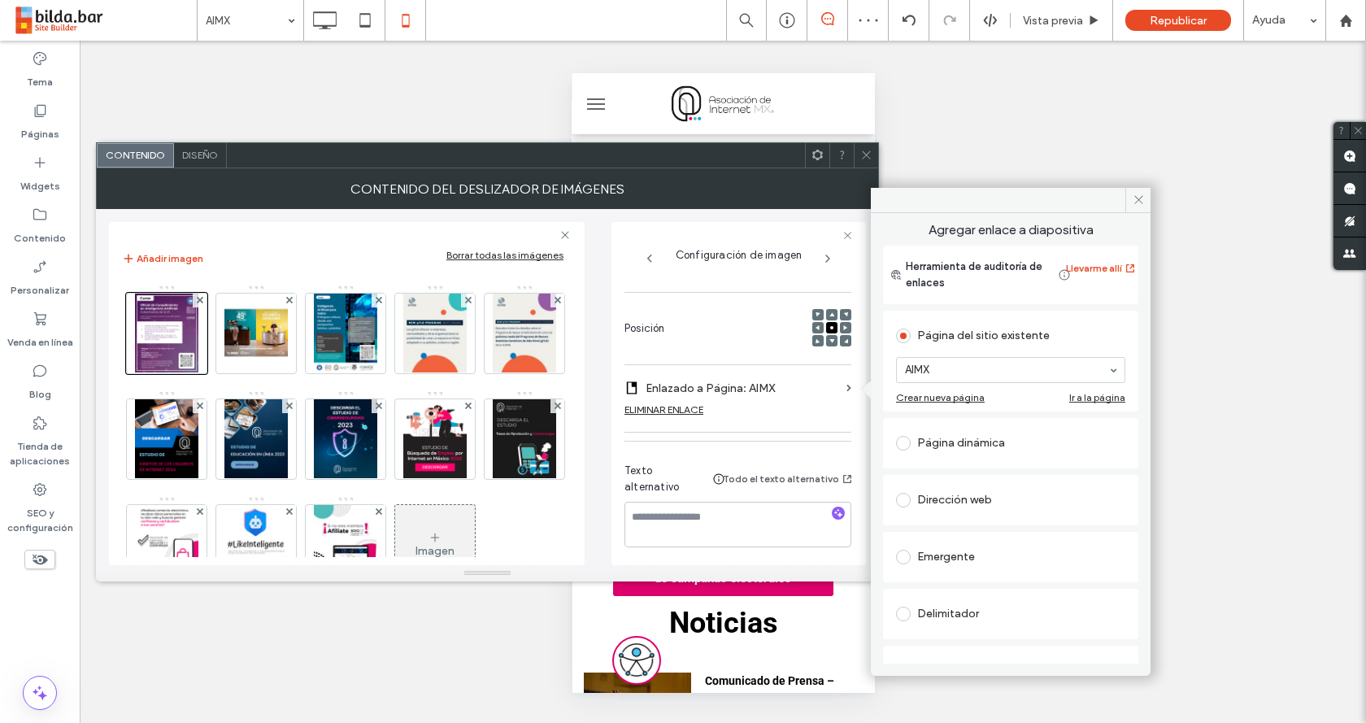
click at [961, 495] on div "Dirección web" at bounding box center [1010, 500] width 229 height 26
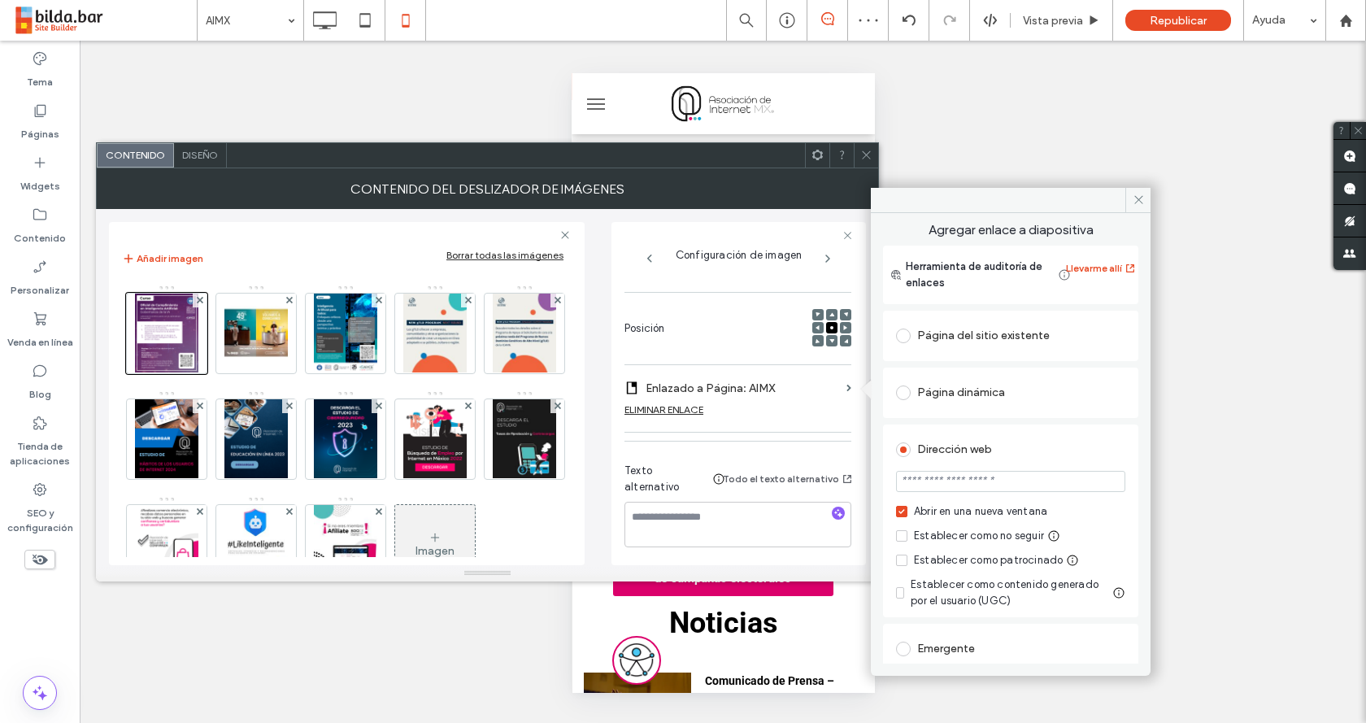
click at [966, 481] on input "url" at bounding box center [1010, 481] width 229 height 21
paste input "**********"
type input "**********"
click at [1137, 202] on icon at bounding box center [1139, 200] width 12 height 12
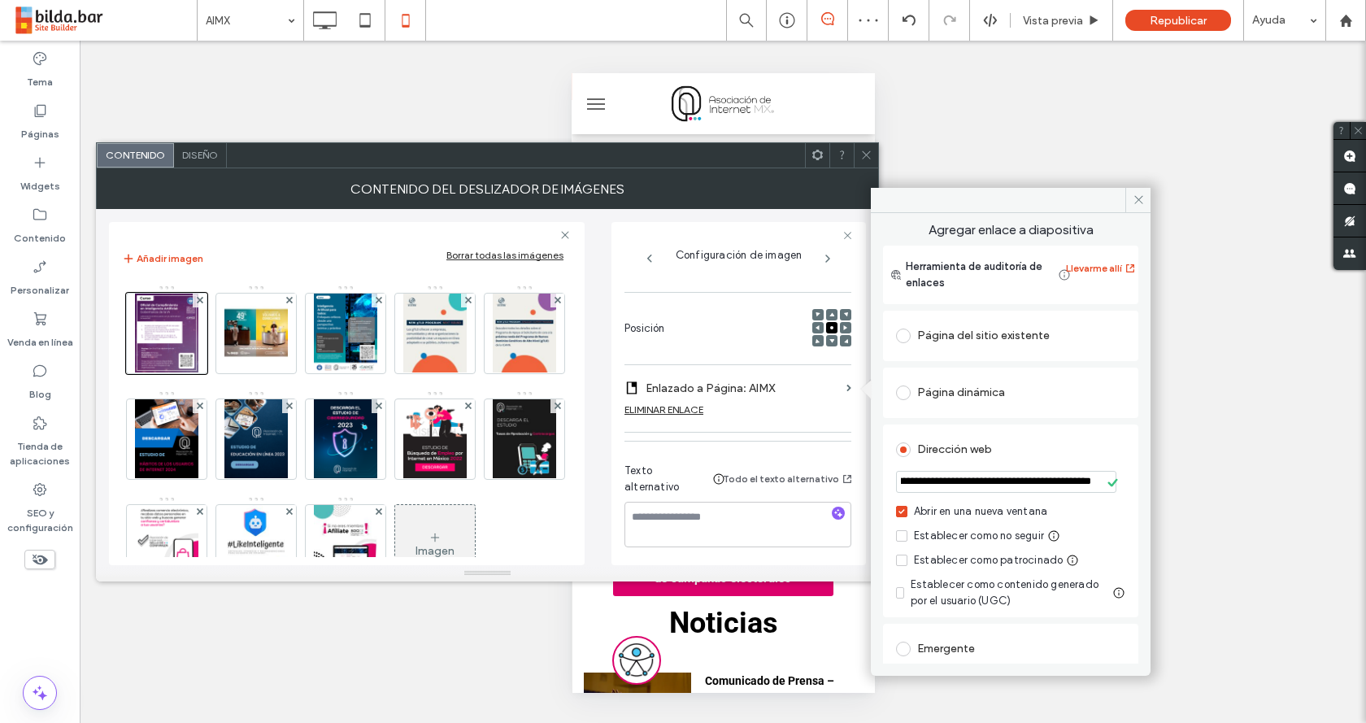
scroll to position [0, 0]
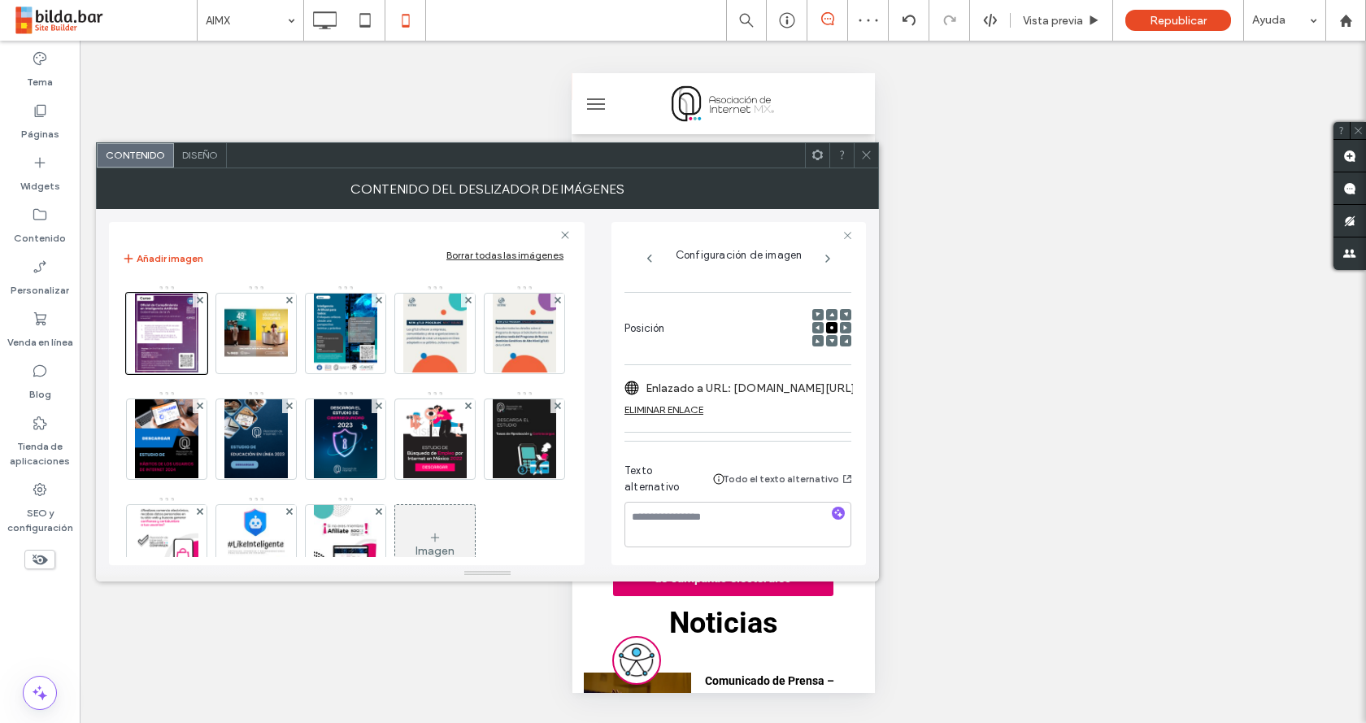
click at [869, 155] on icon at bounding box center [867, 155] width 12 height 12
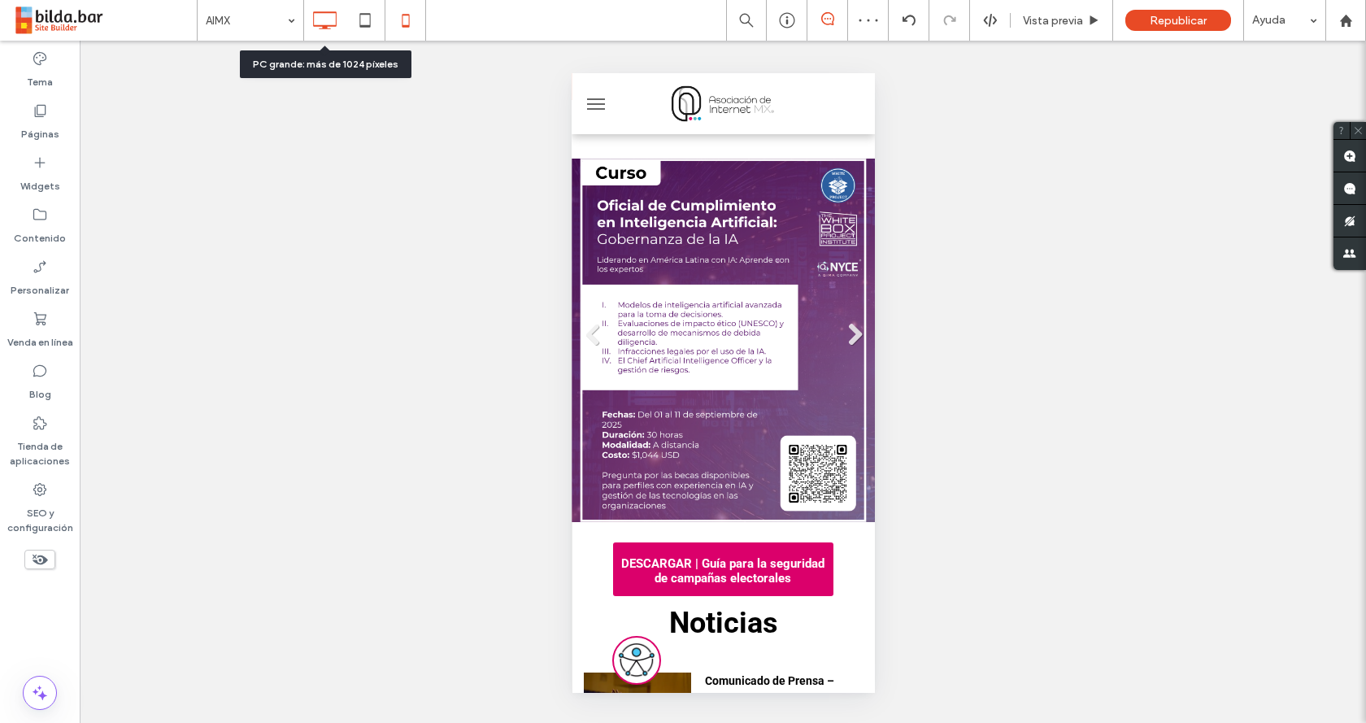
click at [314, 11] on icon at bounding box center [324, 20] width 33 height 33
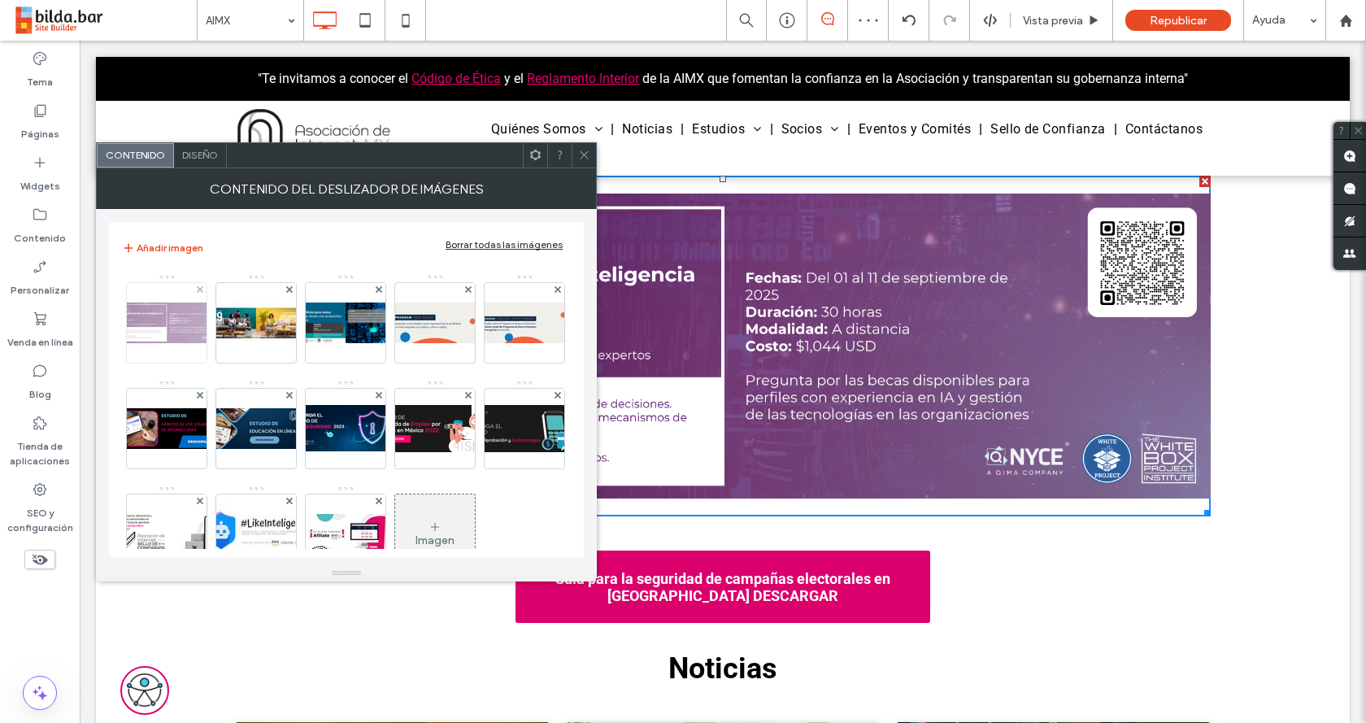
click at [197, 321] on img at bounding box center [167, 323] width 130 height 41
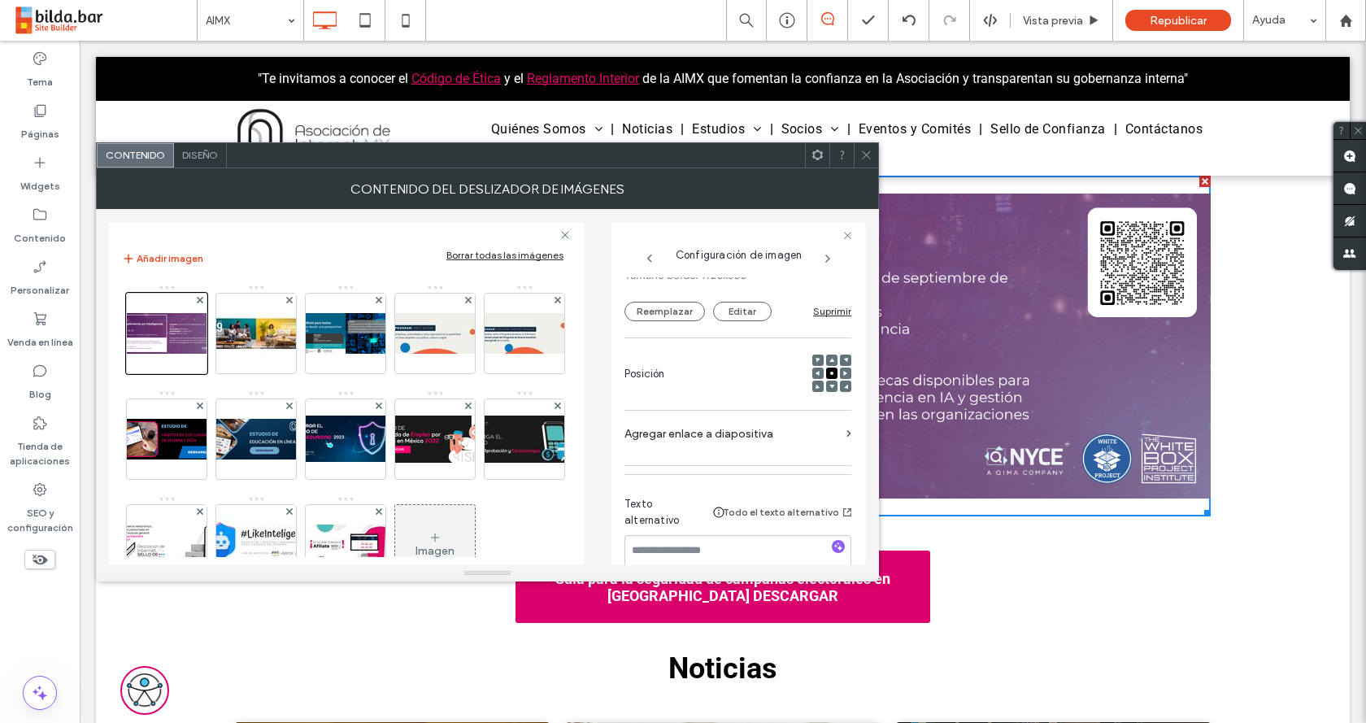
scroll to position [198, 0]
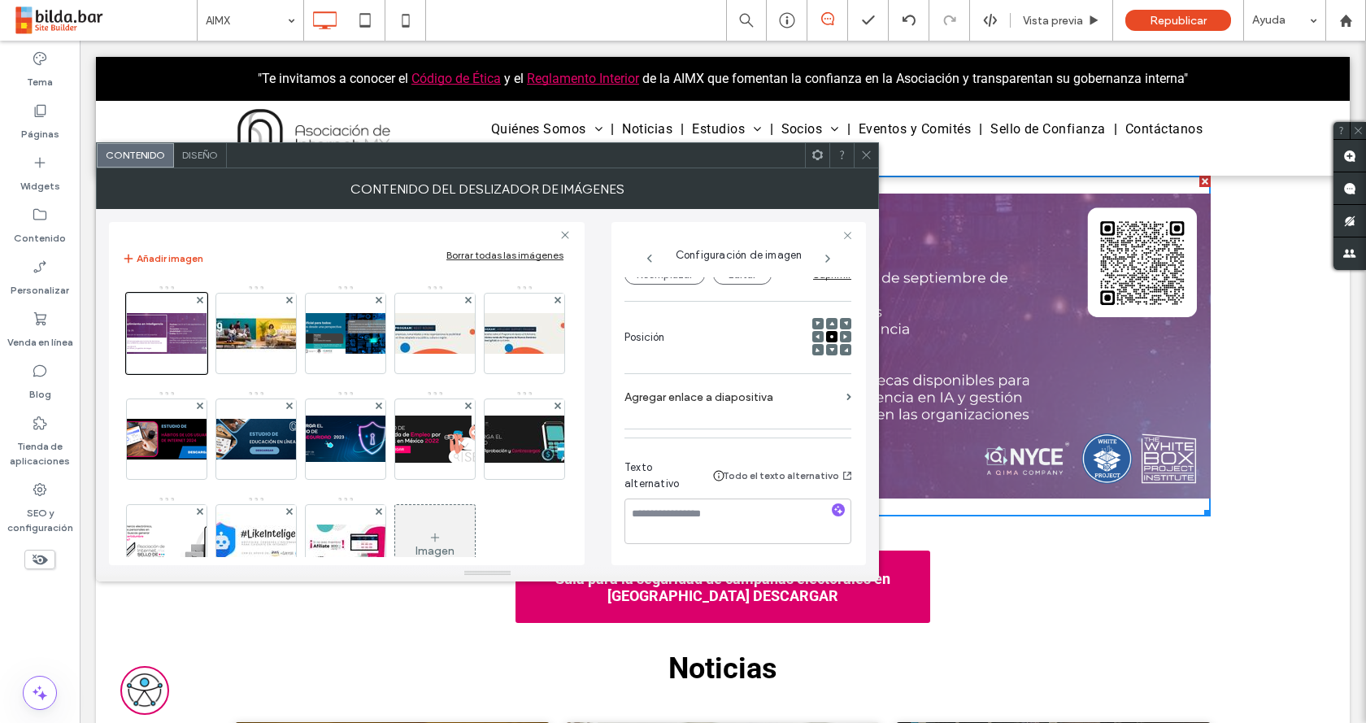
click at [721, 403] on section "Agregar enlace a diapositiva" at bounding box center [738, 401] width 227 height 38
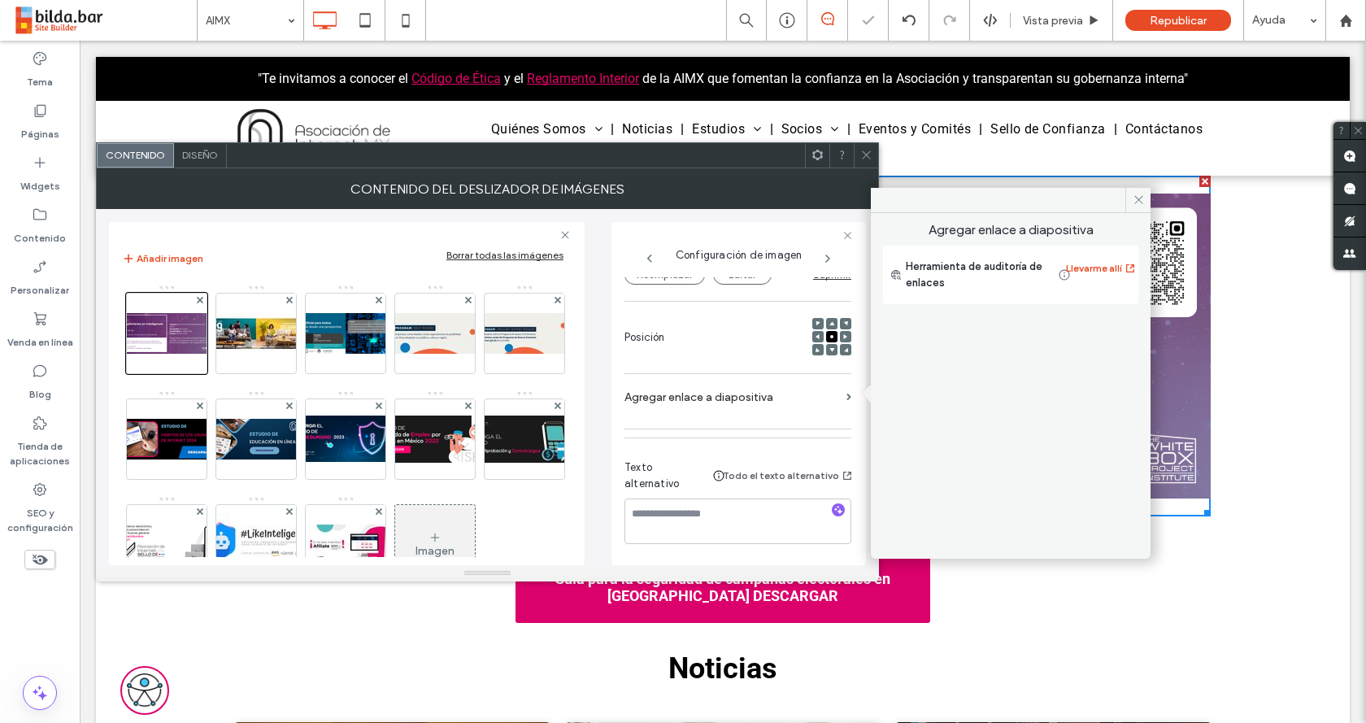
click at [720, 382] on label "Agregar enlace a diapositiva" at bounding box center [733, 397] width 216 height 30
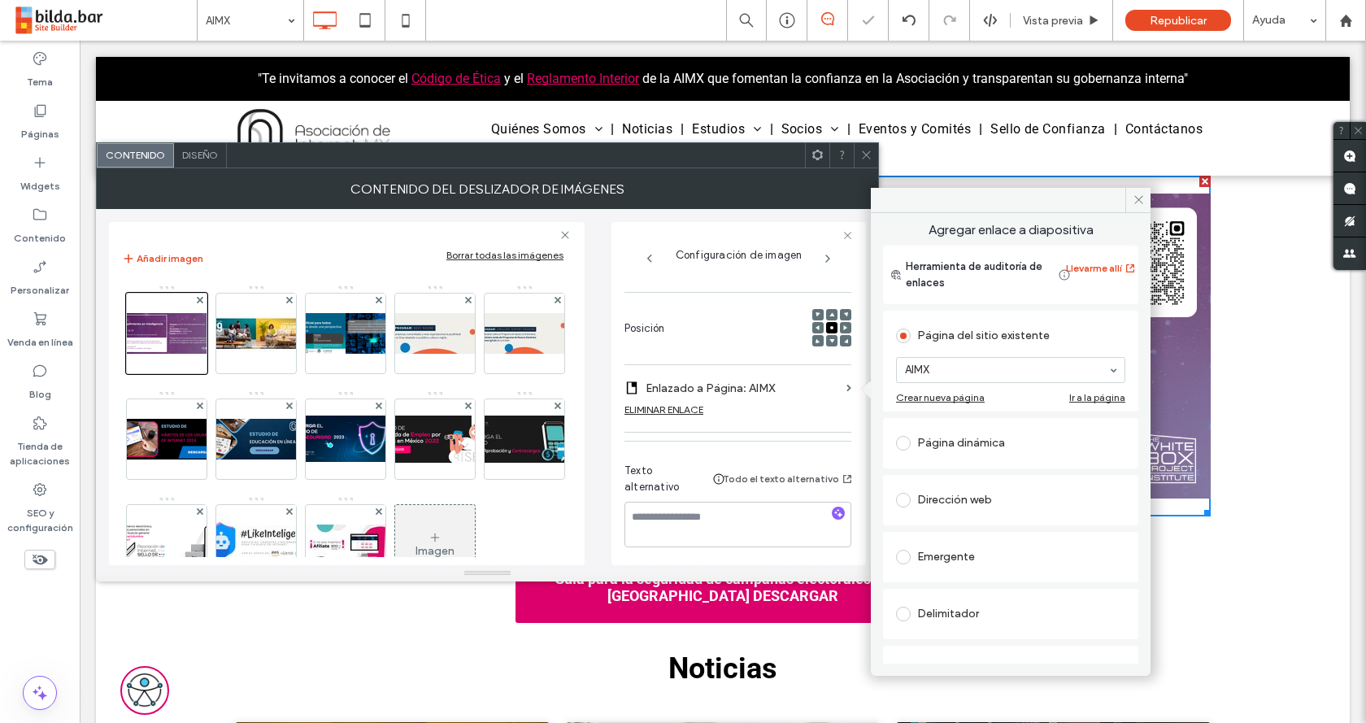
click at [741, 382] on label "Enlazado a Página: AIMX" at bounding box center [743, 388] width 194 height 30
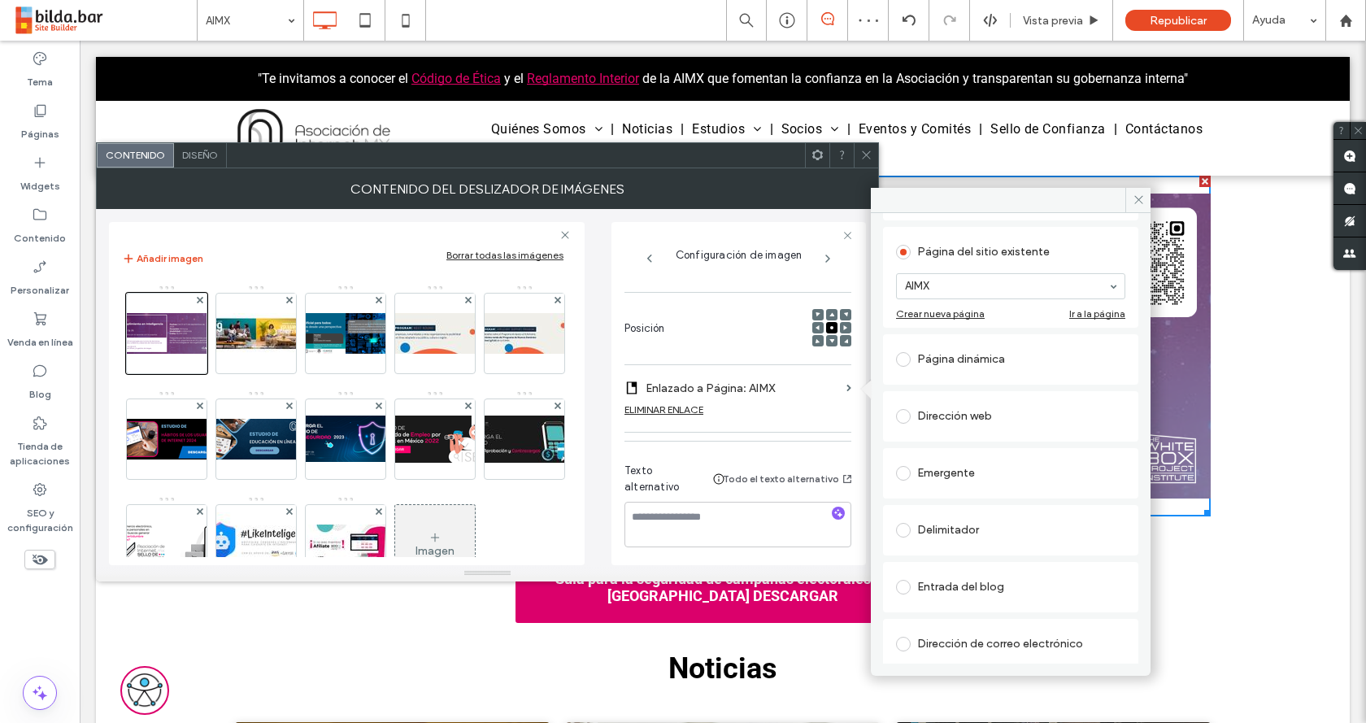
scroll to position [233, 0]
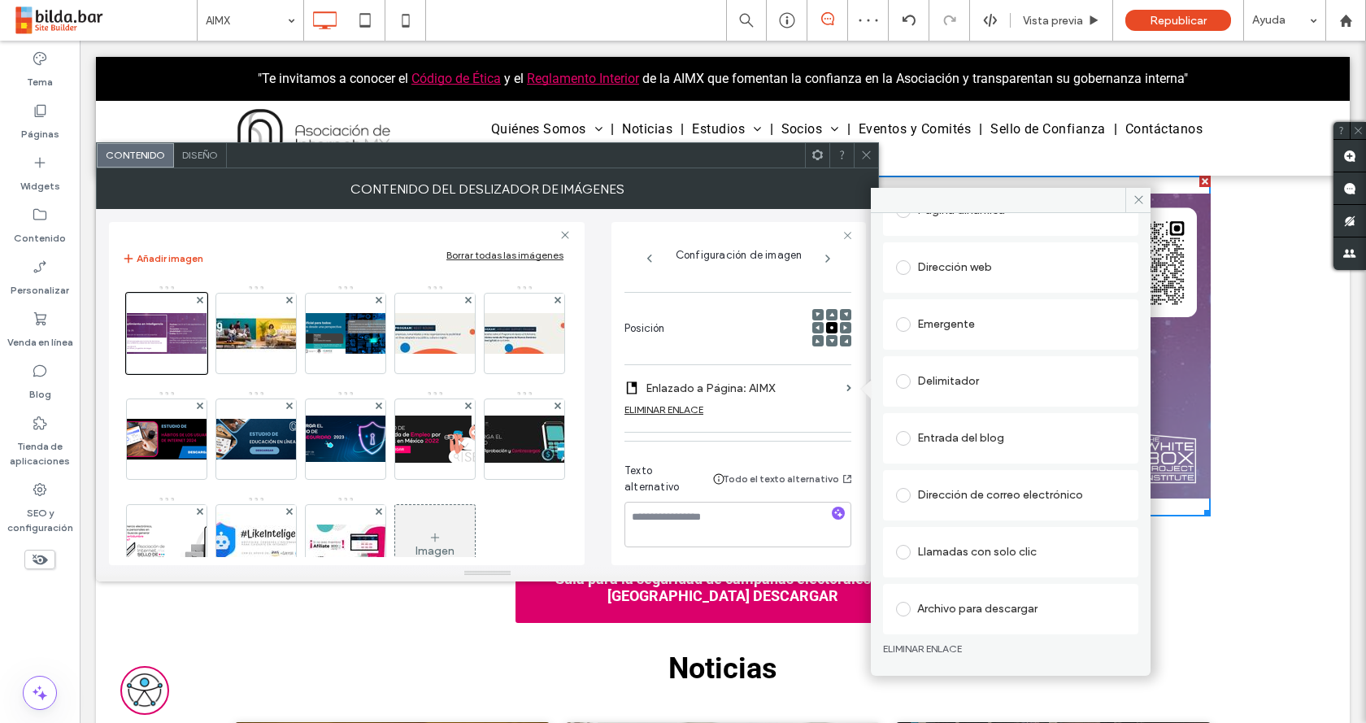
click at [974, 273] on div "Dirección web" at bounding box center [1010, 268] width 229 height 26
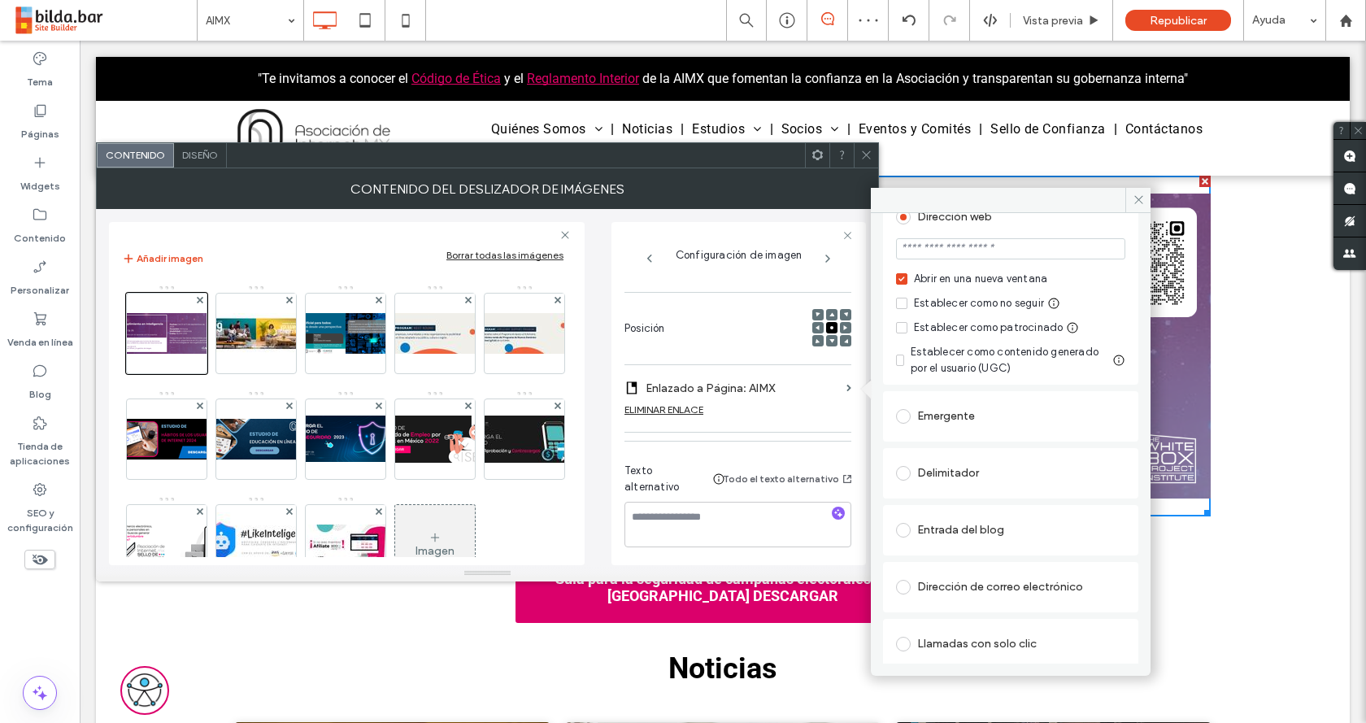
scroll to position [182, 0]
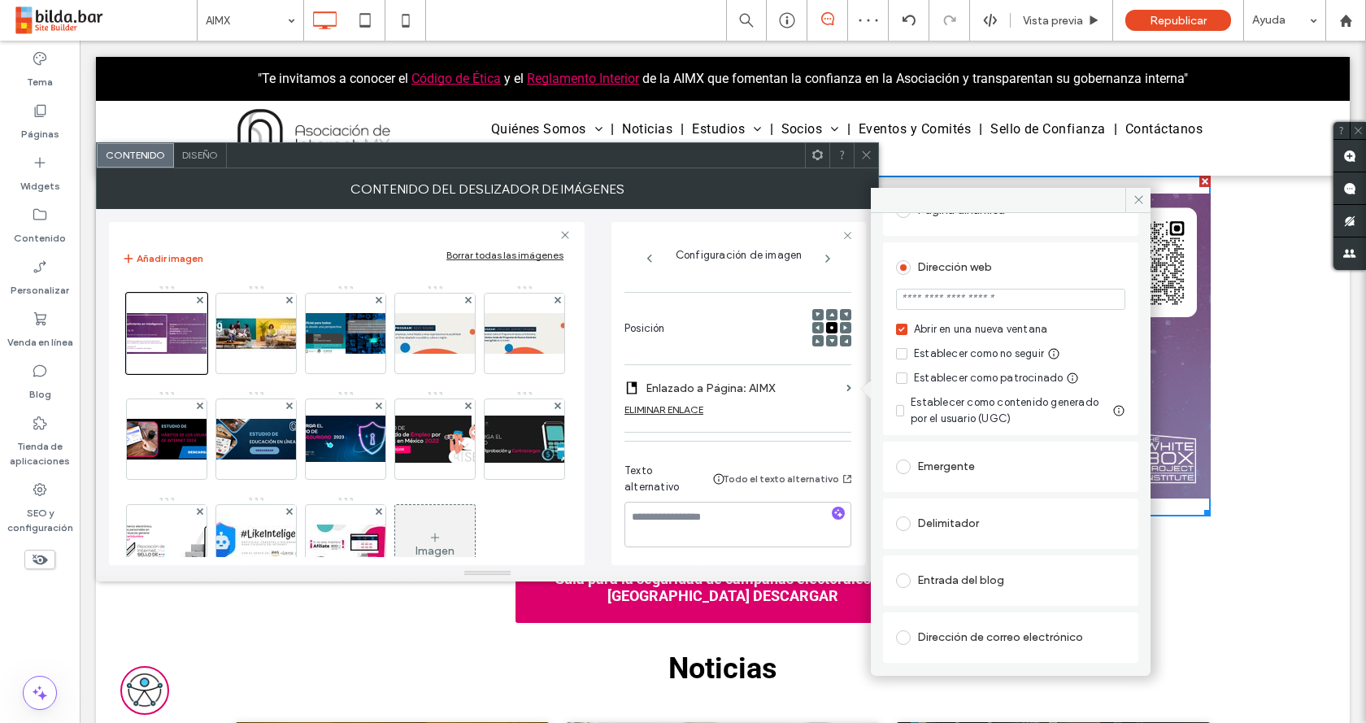
click at [950, 311] on section at bounding box center [1010, 301] width 229 height 41
click at [948, 309] on input "url" at bounding box center [1010, 299] width 229 height 21
paste input "**********"
type input "**********"
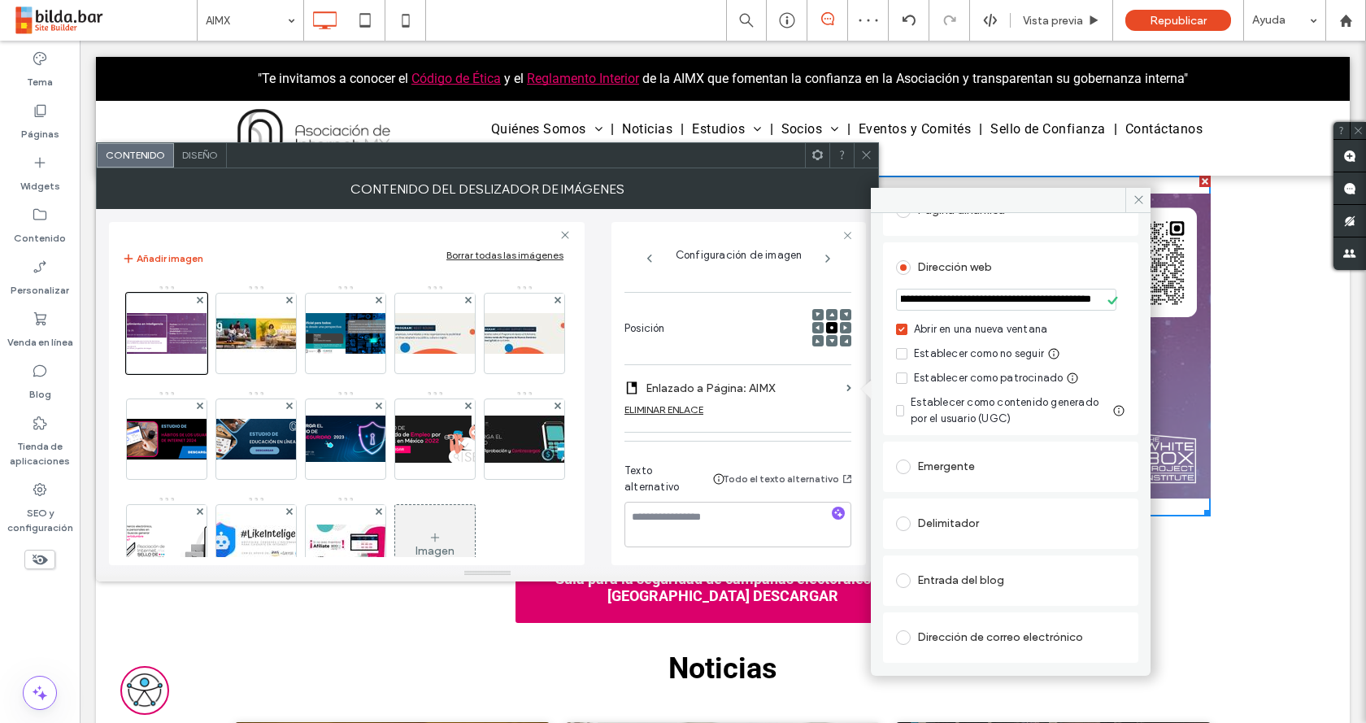
click at [1119, 241] on div "**********" at bounding box center [1010, 451] width 255 height 652
click at [1147, 203] on span at bounding box center [1138, 200] width 25 height 24
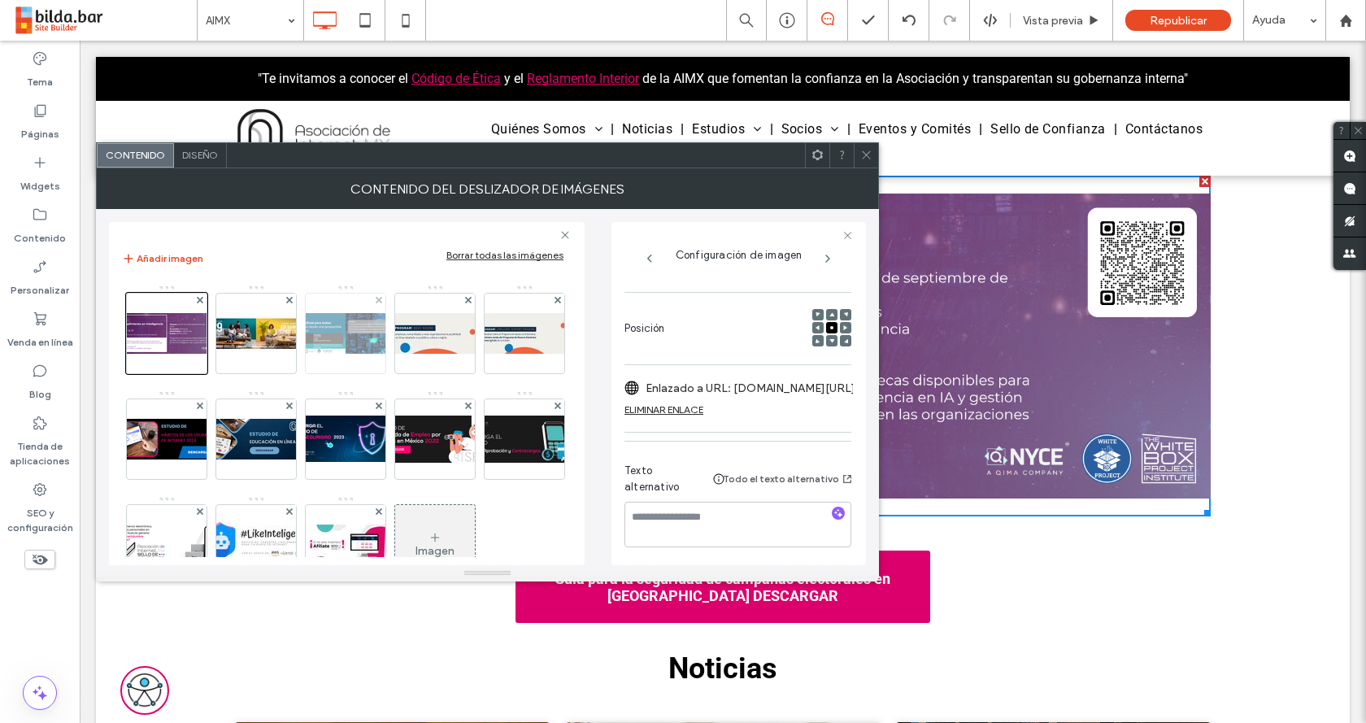
click at [349, 342] on img at bounding box center [346, 333] width 130 height 41
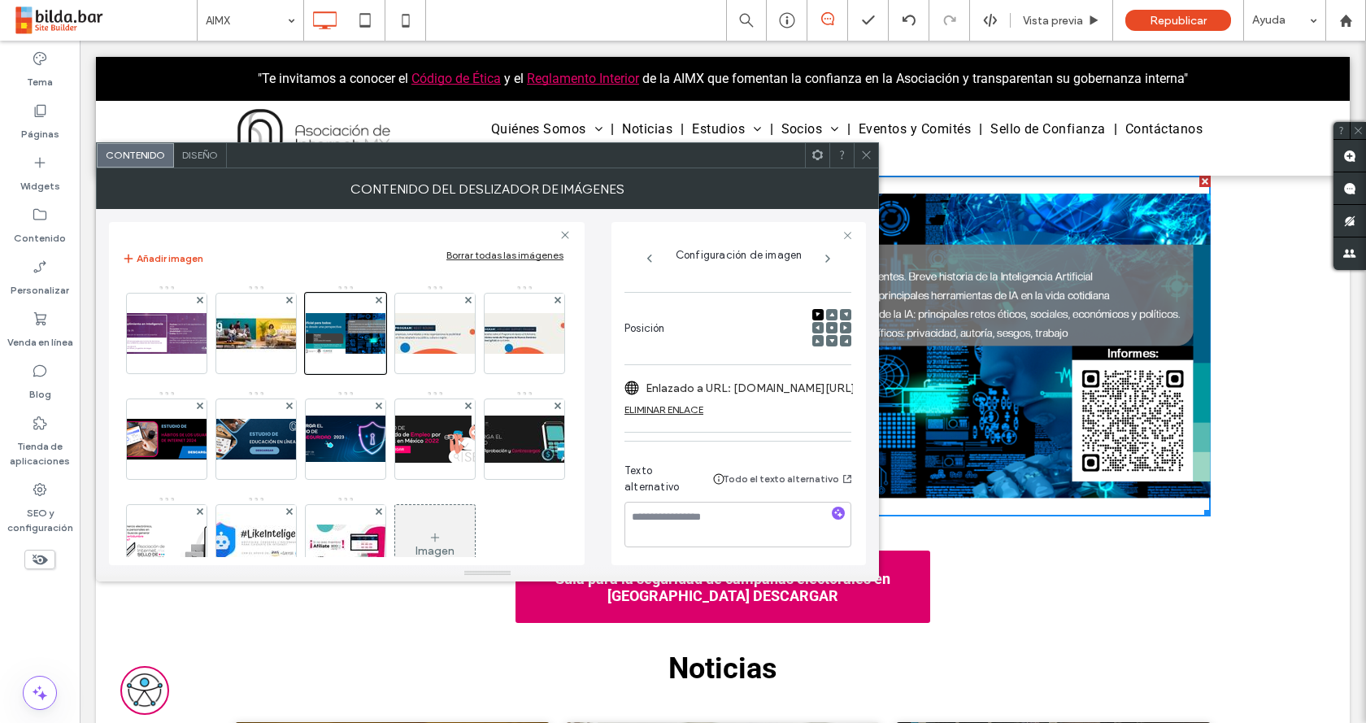
click at [861, 150] on icon at bounding box center [867, 155] width 12 height 12
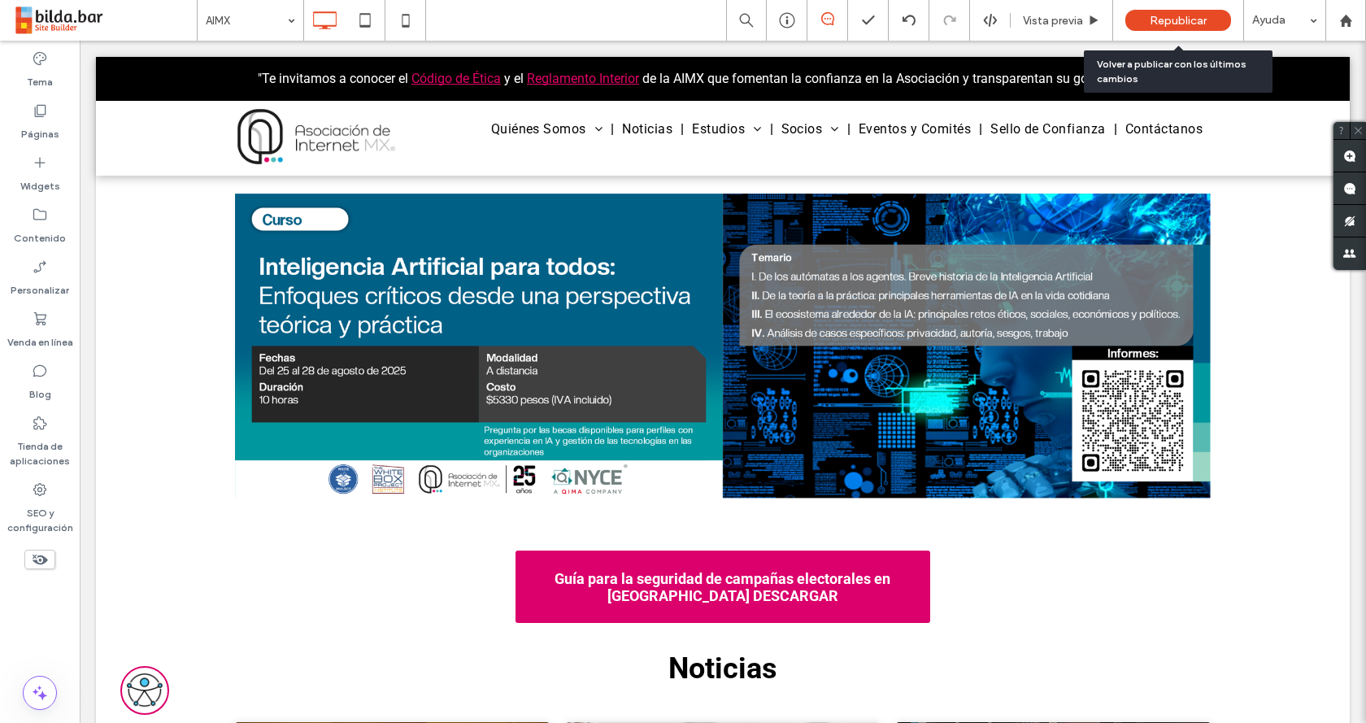
click at [1153, 25] on span "Republicar" at bounding box center [1178, 21] width 57 height 14
